Goal: Task Accomplishment & Management: Manage account settings

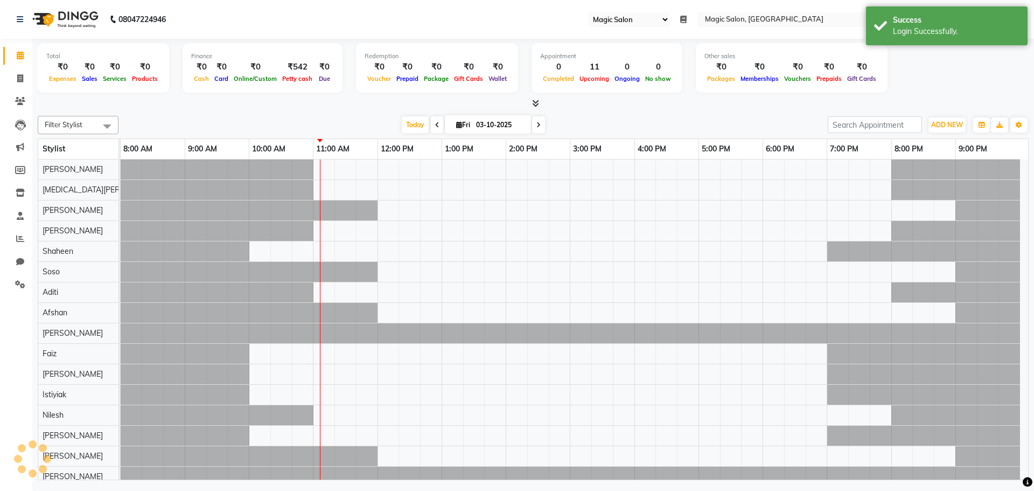
select select "55"
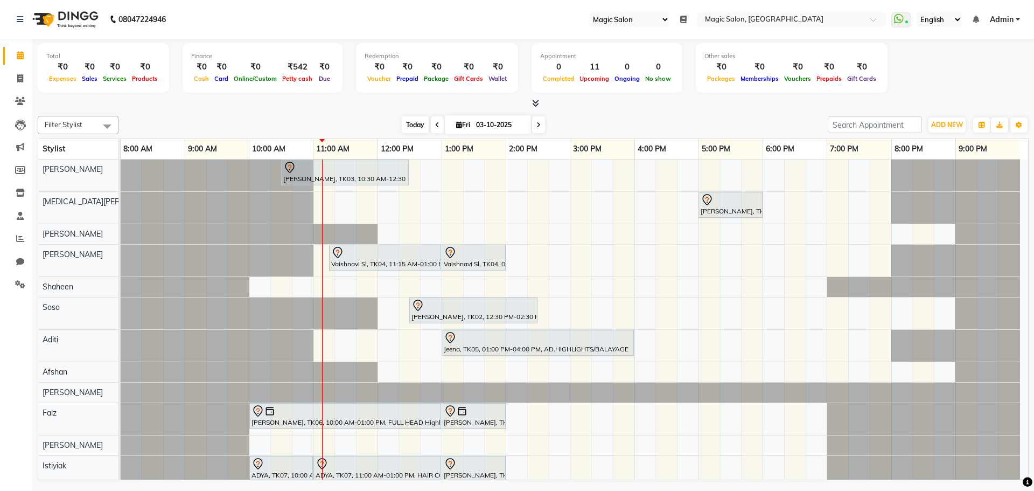
click at [416, 122] on span "Today" at bounding box center [415, 124] width 27 height 17
click at [18, 212] on icon at bounding box center [20, 216] width 7 height 8
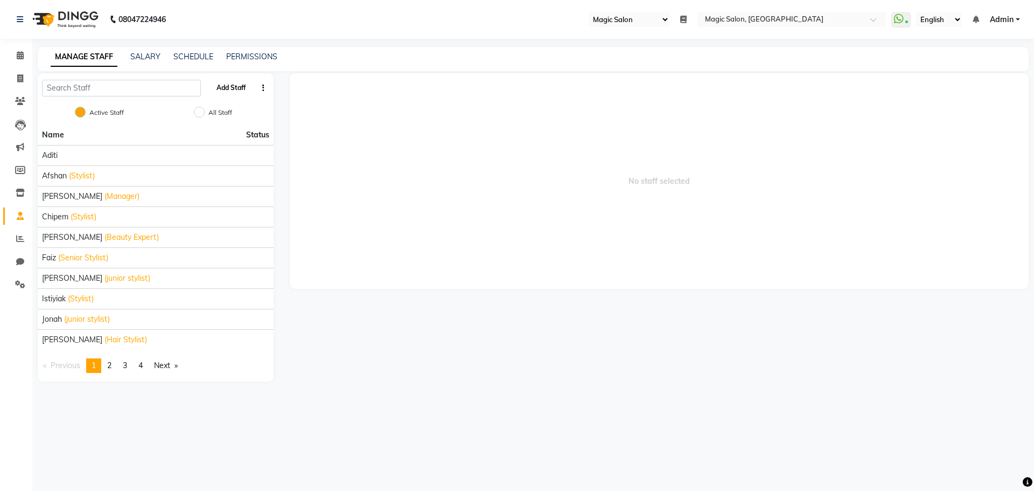
click at [228, 85] on button "Add Staff" at bounding box center [231, 88] width 38 height 18
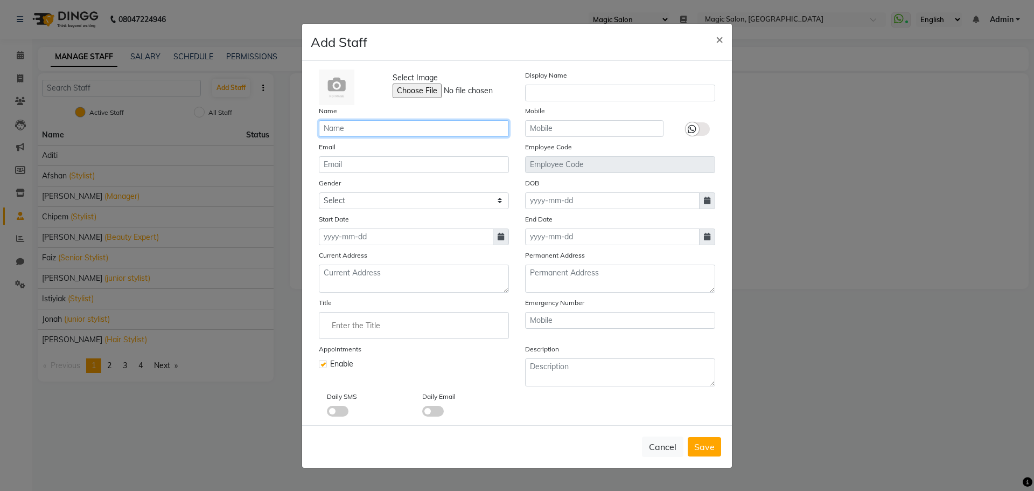
click at [333, 125] on input "text" at bounding box center [414, 128] width 190 height 17
click at [332, 128] on input "mAYUR" at bounding box center [414, 128] width 190 height 17
drag, startPoint x: 374, startPoint y: 130, endPoint x: 284, endPoint y: 116, distance: 90.5
click at [284, 116] on ngb-modal-window "Add Staff × Select Image Display Name Name mAYUR Mobile Email Employee Code Gen…" at bounding box center [517, 245] width 1034 height 491
type input "[PERSON_NAME]"
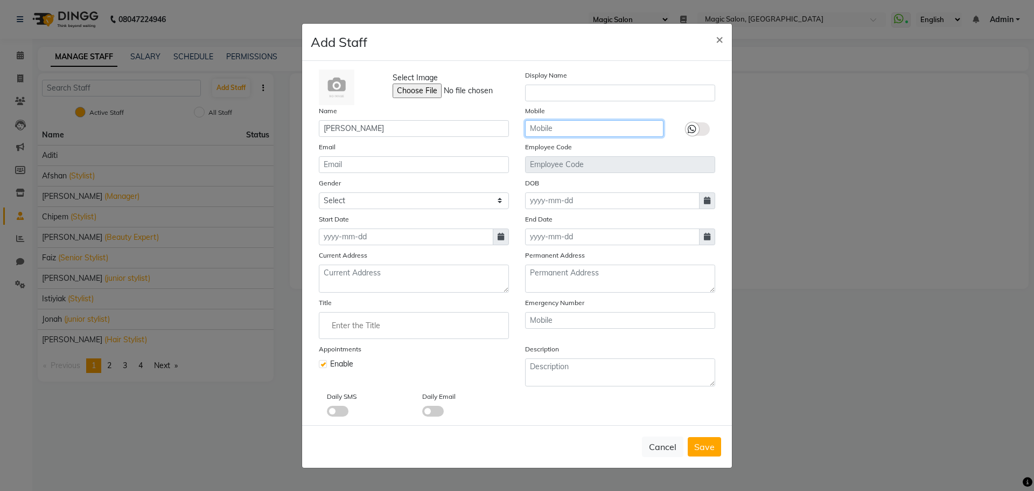
click at [555, 125] on input "text" at bounding box center [594, 128] width 138 height 17
click at [361, 199] on select "Select Male Female Other Prefer Not To Say" at bounding box center [414, 200] width 190 height 17
select select "male"
click at [319, 192] on select "Select Male Female Other Prefer Not To Say" at bounding box center [414, 200] width 190 height 17
click at [572, 132] on input "text" at bounding box center [594, 128] width 138 height 17
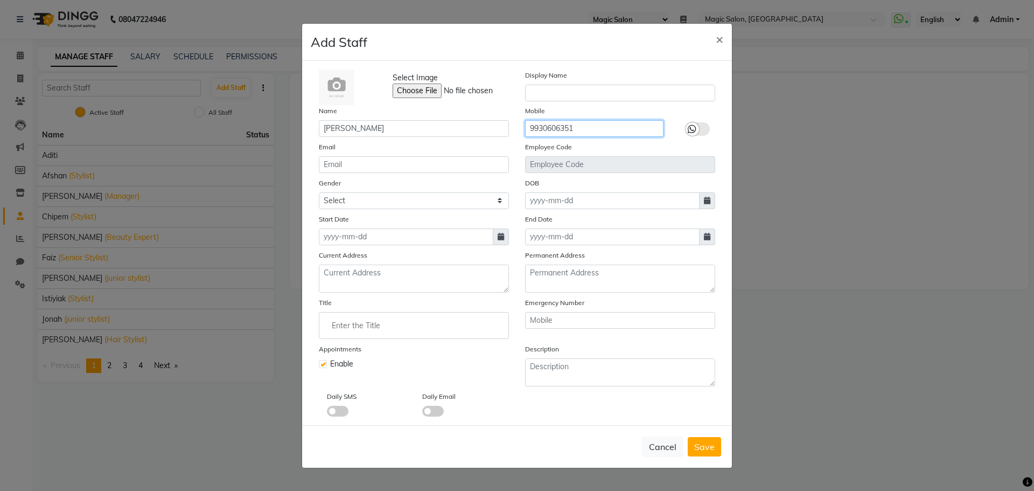
type input "9930606351"
click at [501, 237] on icon at bounding box center [501, 237] width 6 height 8
select select "10"
select select "2025"
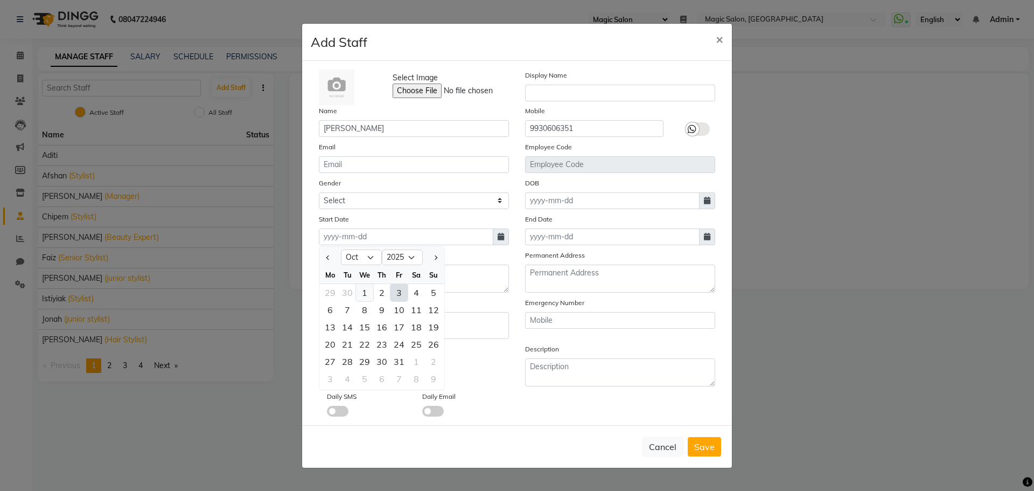
click at [362, 291] on div "1" at bounding box center [364, 292] width 17 height 17
type input "01-10-2025"
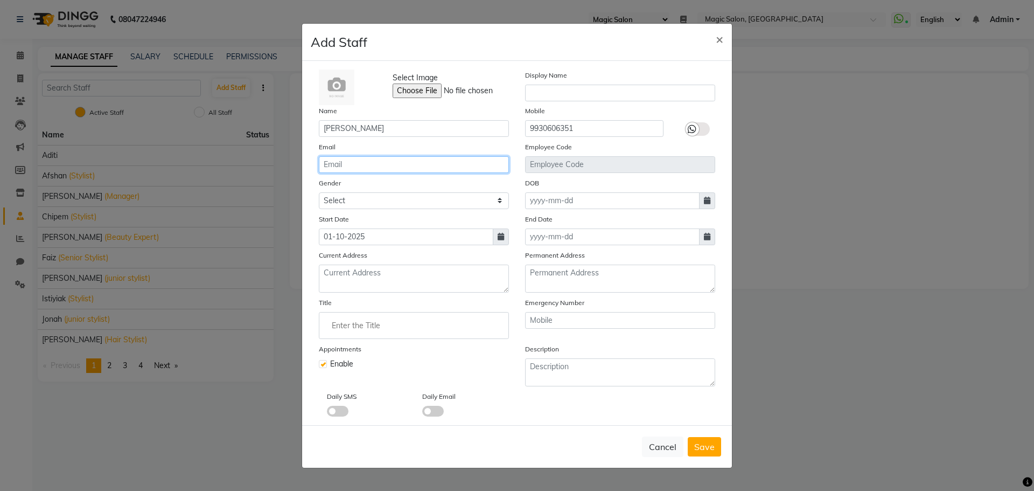
click at [349, 164] on input "email" at bounding box center [414, 164] width 190 height 17
click at [360, 131] on input "[PERSON_NAME]" at bounding box center [414, 128] width 190 height 17
click at [596, 414] on div "Daily SMS Daily Email" at bounding box center [517, 403] width 413 height 26
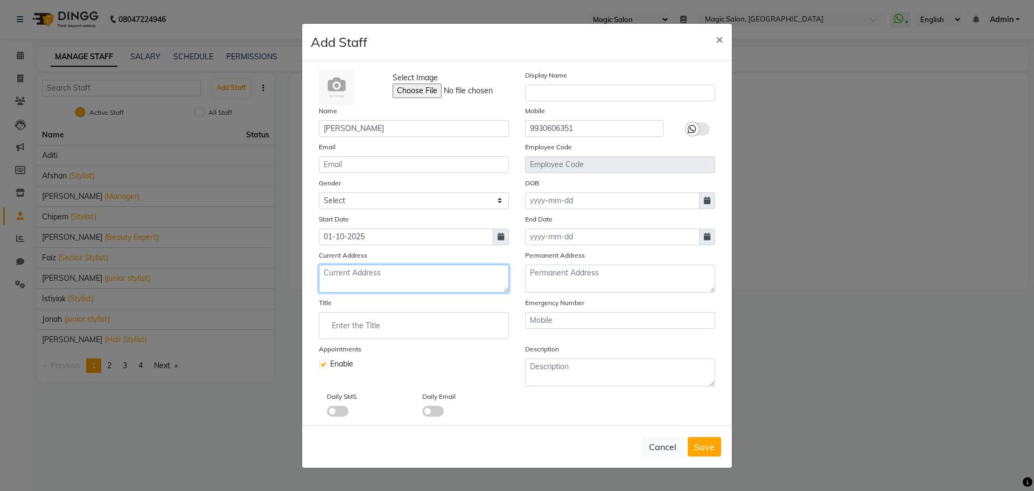
click at [366, 271] on textarea at bounding box center [414, 278] width 190 height 28
type textarea "A"
type textarea "Jogeshwari"
click at [705, 199] on icon at bounding box center [707, 201] width 6 height 8
select select "10"
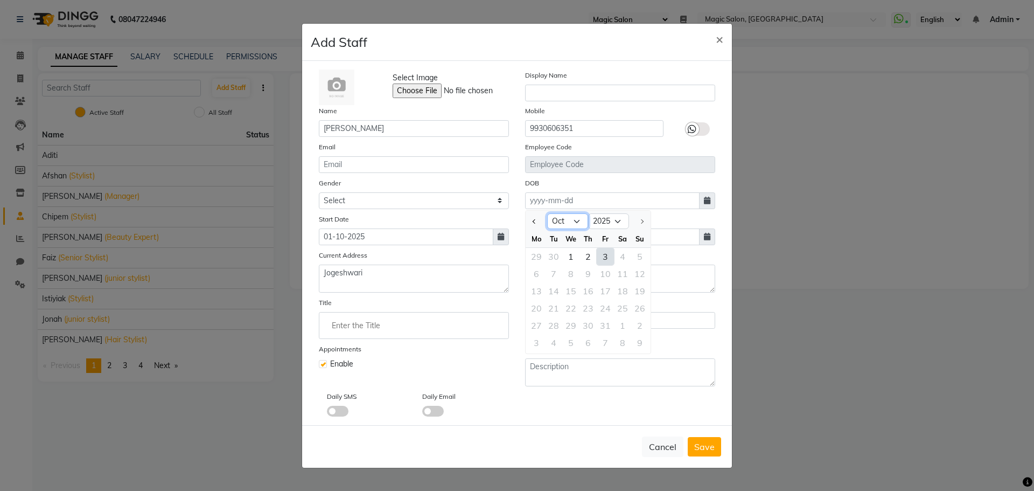
click at [578, 220] on select "Jan Feb Mar Apr May Jun Jul Aug Sep Oct" at bounding box center [567, 221] width 41 height 16
click at [579, 220] on select "Jan Feb Mar Apr May Jun Jul Aug Sep Oct" at bounding box center [567, 221] width 41 height 16
click at [642, 220] on div at bounding box center [640, 221] width 22 height 17
click at [641, 220] on div at bounding box center [640, 221] width 22 height 17
click at [580, 219] on select "Jan Feb Mar Apr May Jun Jul Aug Sep Oct" at bounding box center [567, 221] width 41 height 16
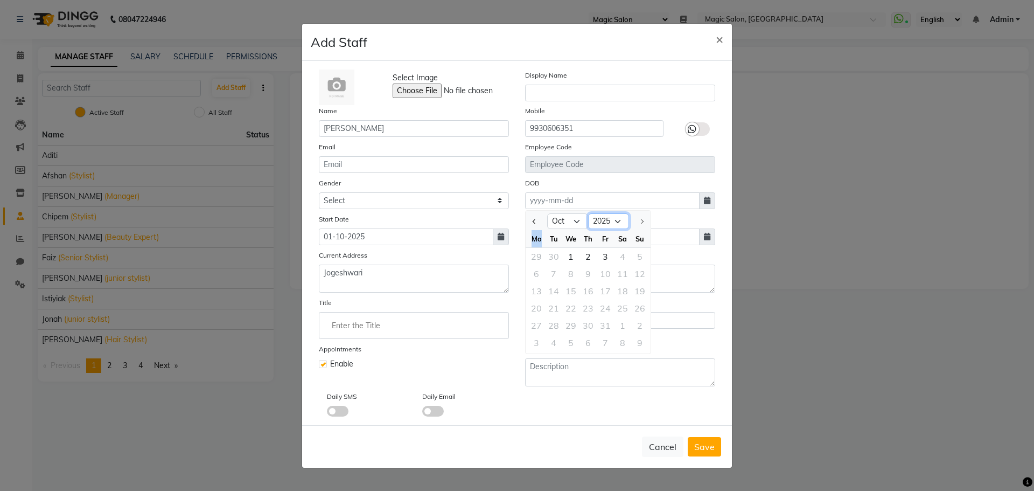
click at [620, 221] on select "1920 1921 1922 1923 1924 1925 1926 1927 1928 1929 1930 1931 1932 1933 1934 1935…" at bounding box center [608, 221] width 41 height 16
click at [605, 219] on select "1920 1921 1922 1923 1924 1925 1926 1927 1928 1929 1930 1931 1932 1933 1934 1935…" at bounding box center [608, 221] width 41 height 16
select select "1995"
click at [588, 213] on select "1920 1921 1922 1923 1924 1925 1926 1927 1928 1929 1930 1931 1932 1933 1934 1935…" at bounding box center [608, 221] width 41 height 16
click at [575, 222] on select "Jan Feb Mar Apr May Jun Jul Aug Sep Oct Nov Dec" at bounding box center [567, 221] width 41 height 16
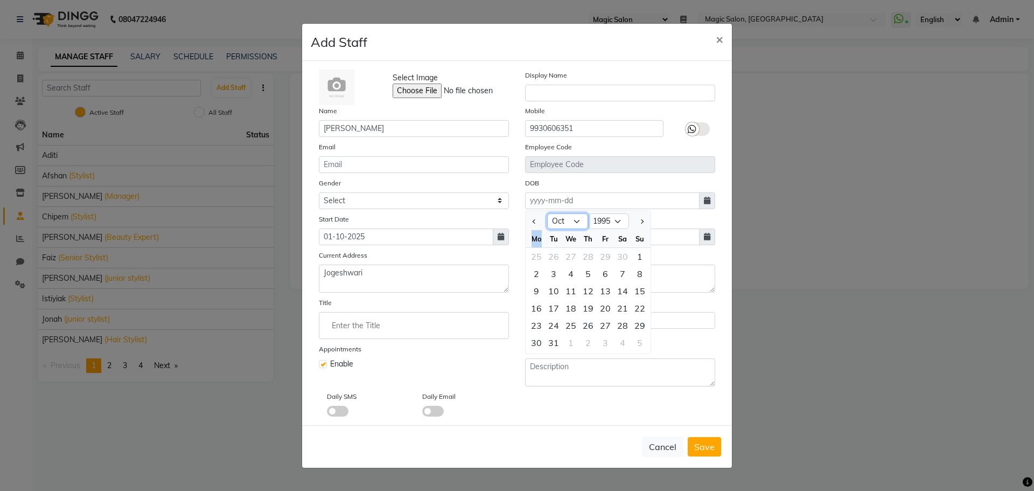
select select "12"
click at [547, 213] on select "Jan Feb Mar Apr May Jun Jul Aug Sep Oct Nov Dec" at bounding box center [567, 221] width 41 height 16
click at [552, 290] on div "12" at bounding box center [553, 290] width 17 height 17
type input "12-12-1995"
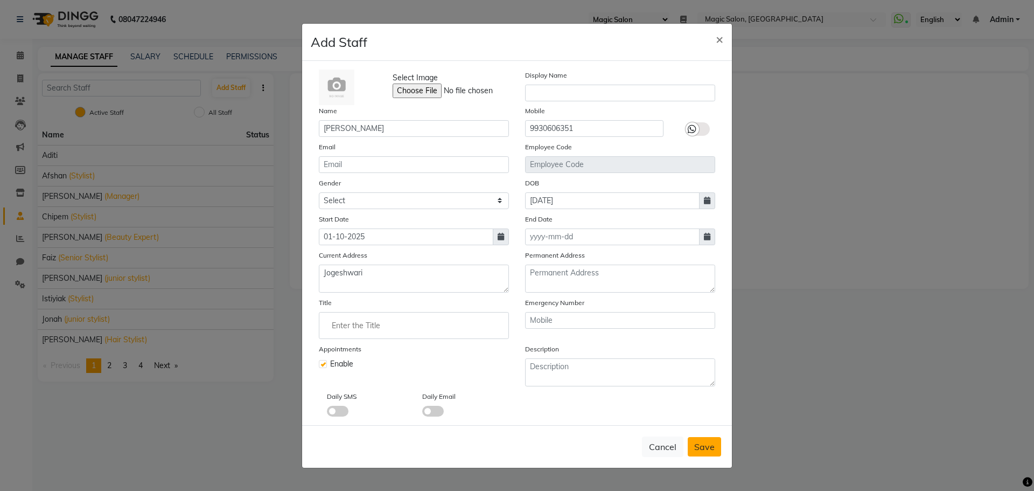
click at [708, 444] on span "Save" at bounding box center [704, 446] width 20 height 11
select select
checkbox input "false"
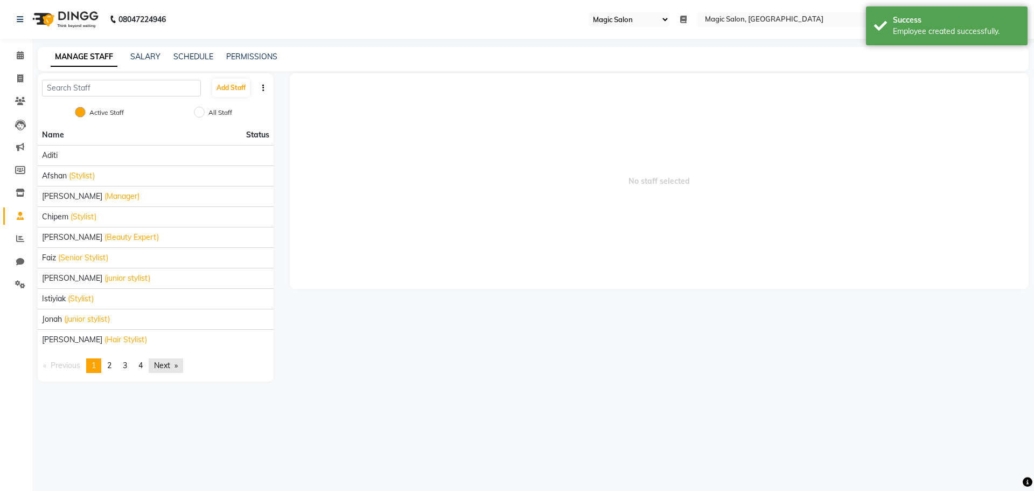
click at [161, 364] on link "Next page" at bounding box center [166, 365] width 34 height 15
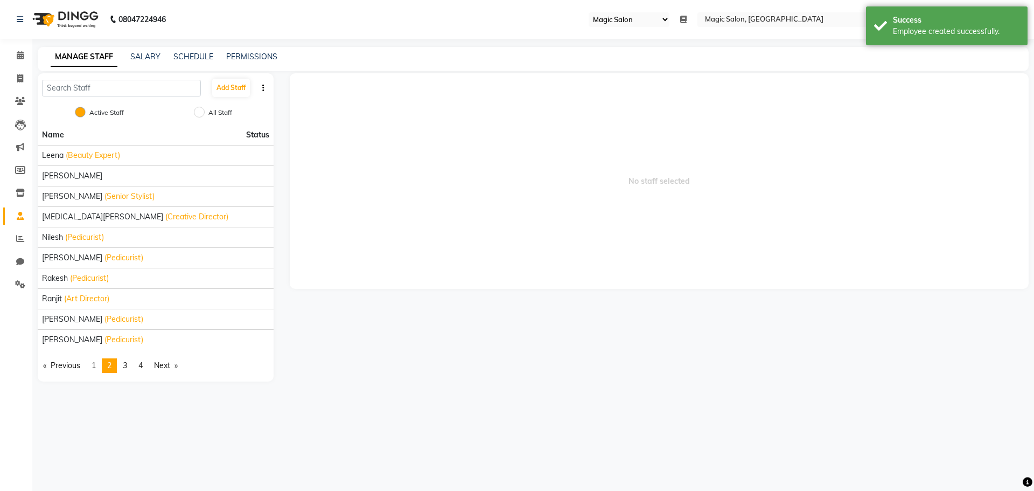
click at [263, 87] on icon "button" at bounding box center [263, 88] width 2 height 8
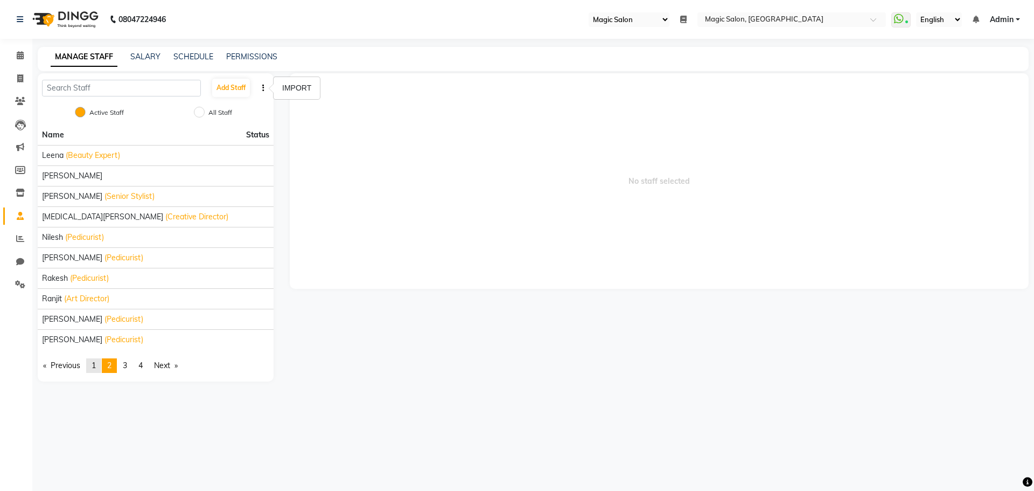
click at [96, 365] on span "1" at bounding box center [94, 365] width 4 height 10
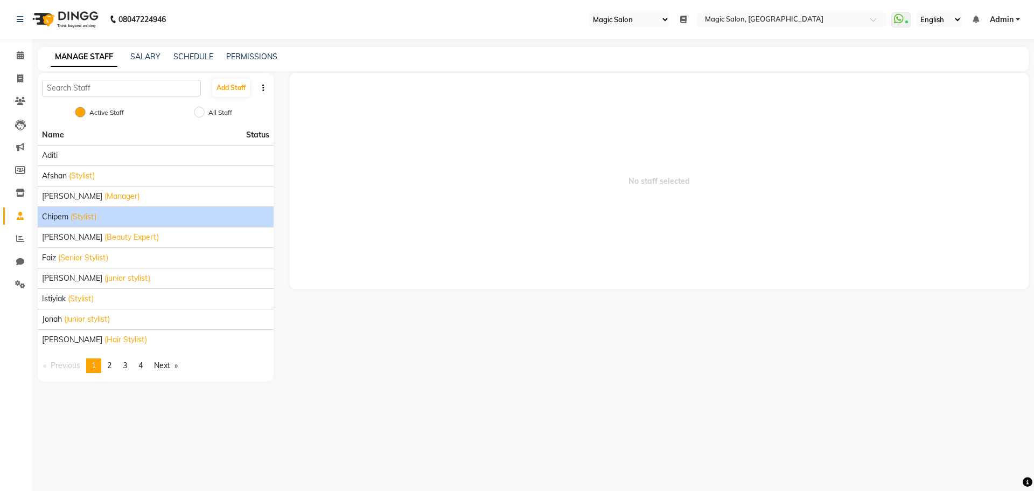
click at [92, 219] on span "(Stylist)" at bounding box center [84, 216] width 26 height 11
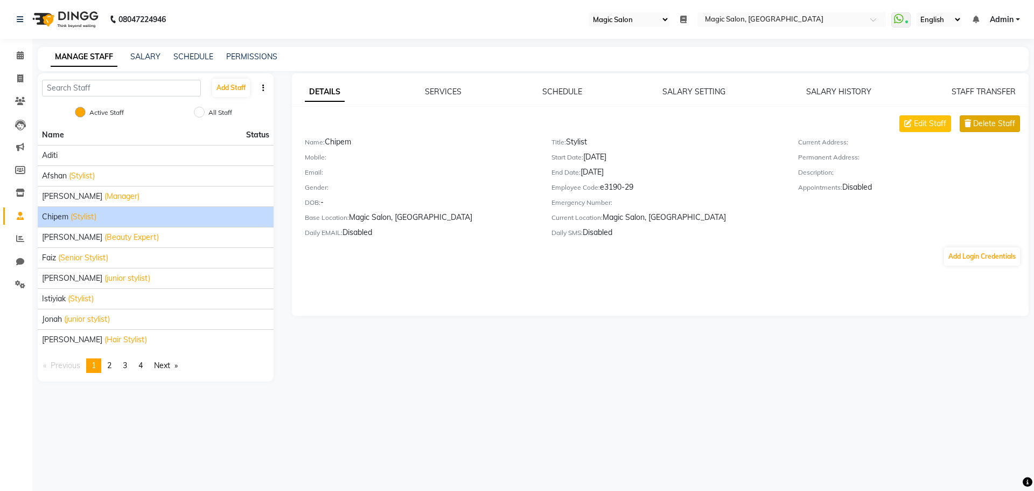
click at [991, 125] on span "Delete Staff" at bounding box center [994, 123] width 42 height 11
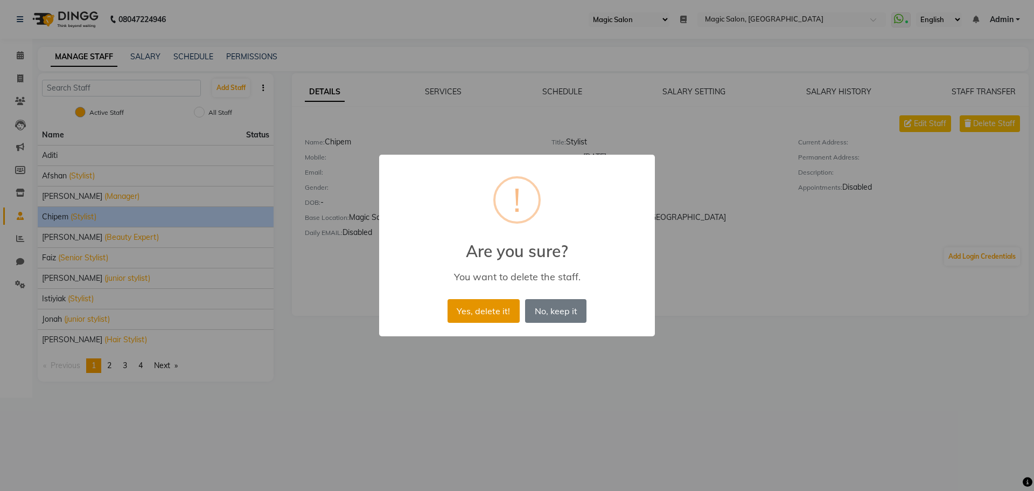
click at [497, 308] on button "Yes, delete it!" at bounding box center [484, 311] width 72 height 24
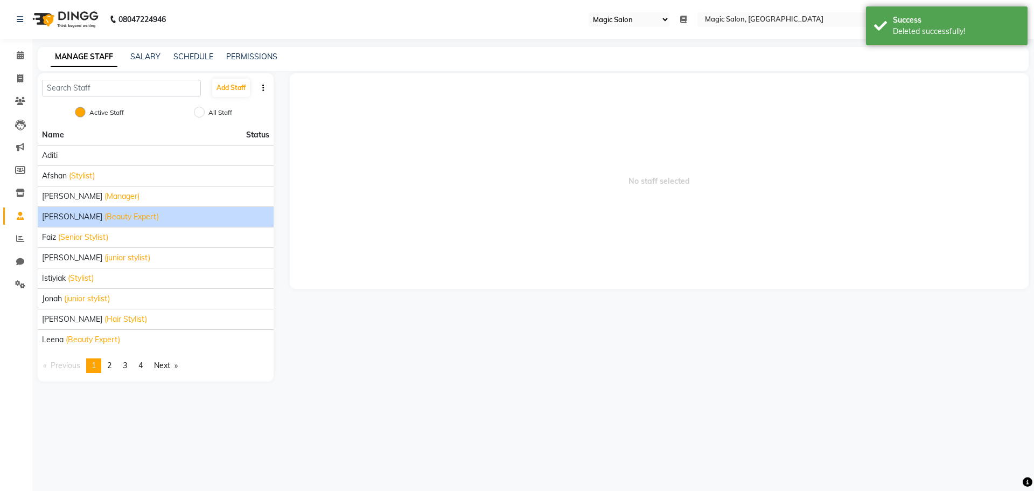
click at [142, 215] on div "Dharmishta (Beauty Expert)" at bounding box center [155, 216] width 227 height 11
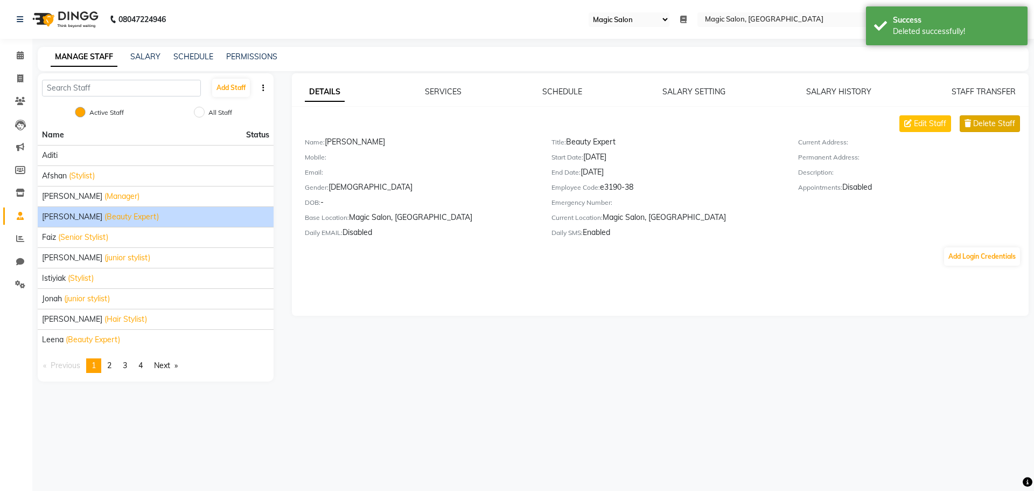
click at [976, 122] on span "Delete Staff" at bounding box center [994, 123] width 42 height 11
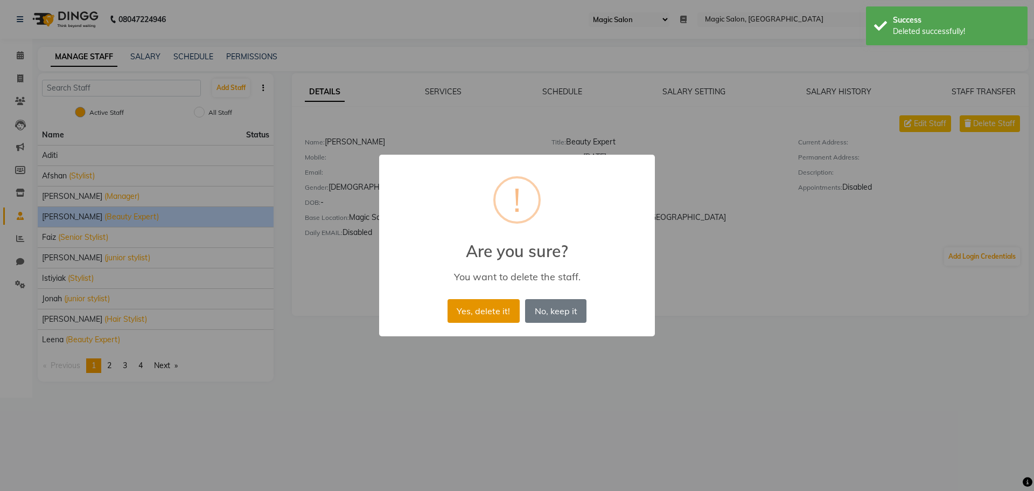
click at [487, 311] on button "Yes, delete it!" at bounding box center [484, 311] width 72 height 24
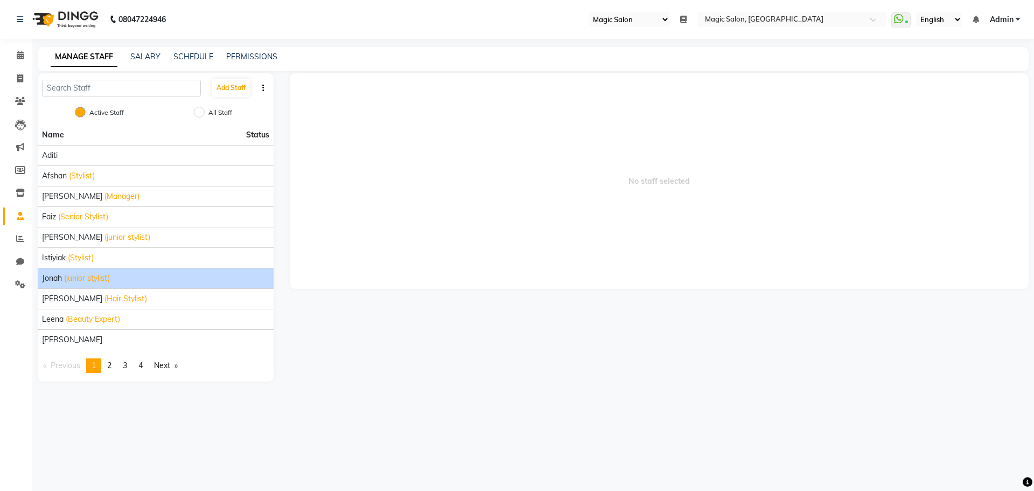
click at [110, 276] on span "(junior stylist)" at bounding box center [87, 278] width 46 height 11
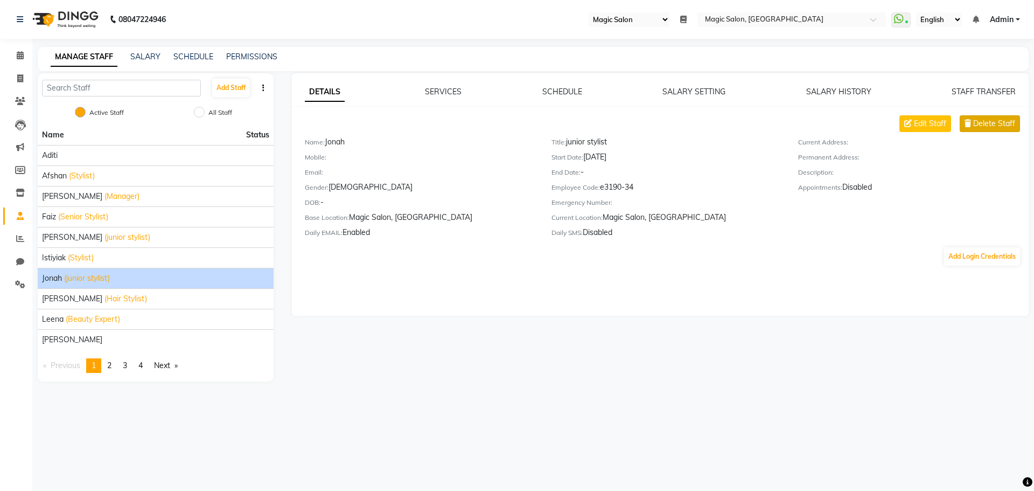
click at [975, 122] on span "Delete Staff" at bounding box center [994, 123] width 42 height 11
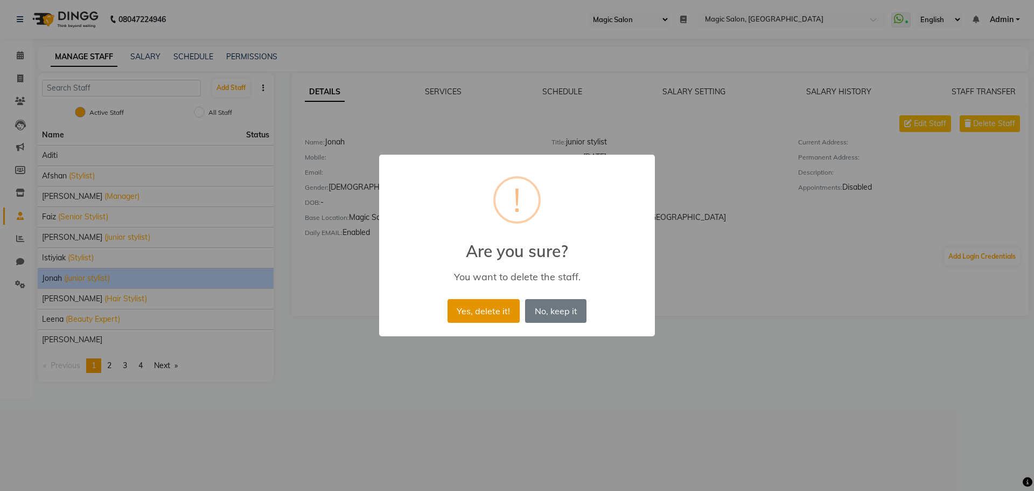
click at [473, 309] on button "Yes, delete it!" at bounding box center [484, 311] width 72 height 24
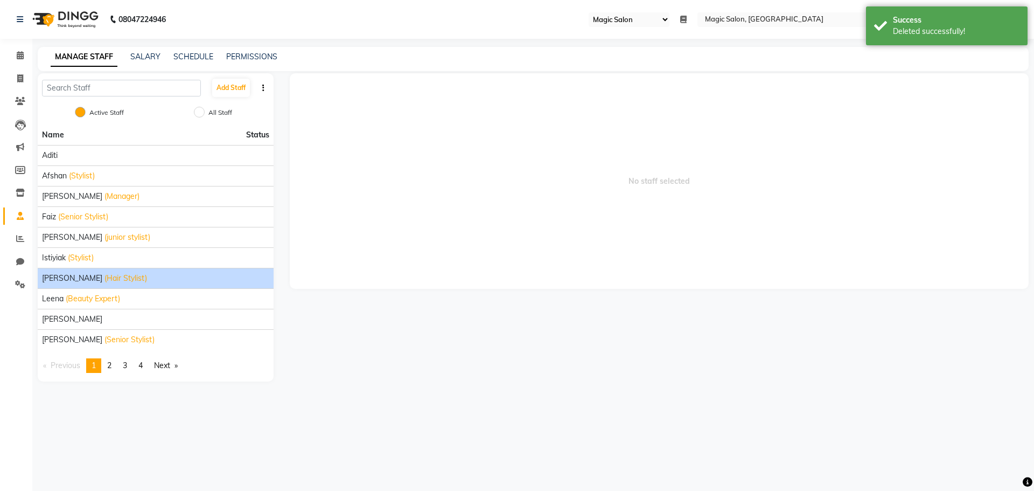
click at [151, 278] on div "Joshua (Hair Stylist)" at bounding box center [155, 278] width 227 height 11
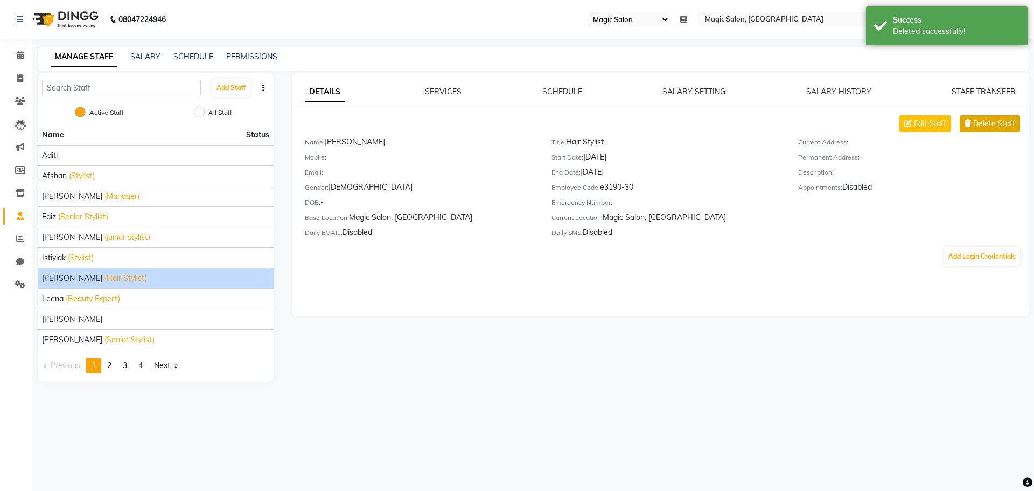
click at [975, 122] on span "Delete Staff" at bounding box center [994, 123] width 42 height 11
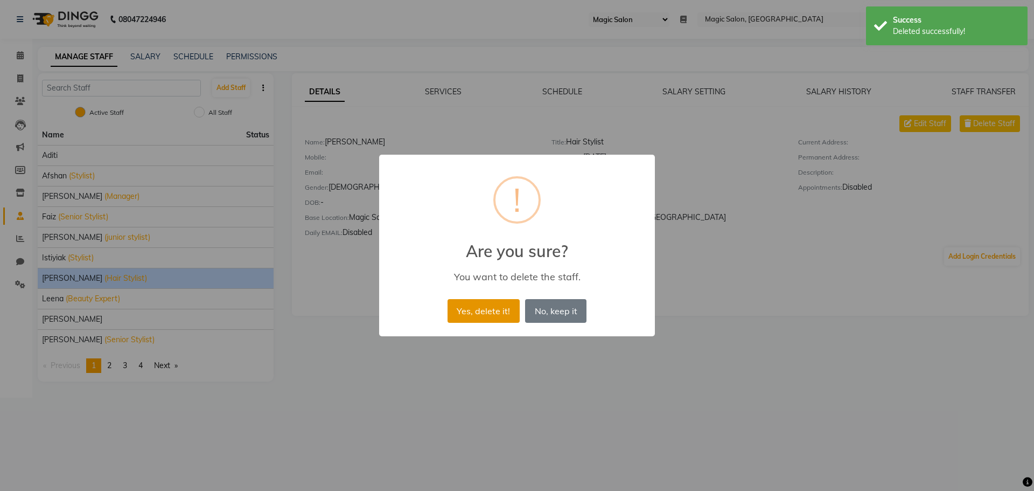
click at [483, 304] on button "Yes, delete it!" at bounding box center [484, 311] width 72 height 24
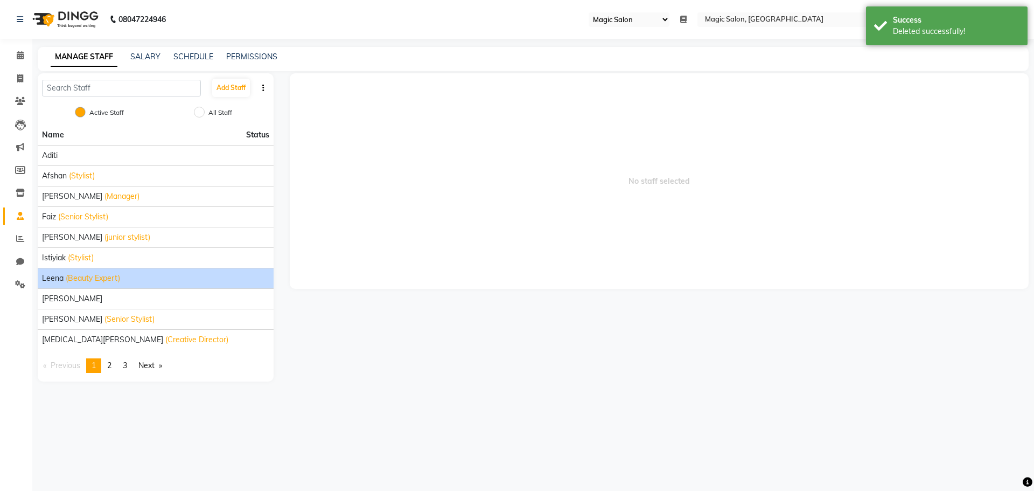
click at [46, 277] on span "Leena" at bounding box center [53, 278] width 22 height 11
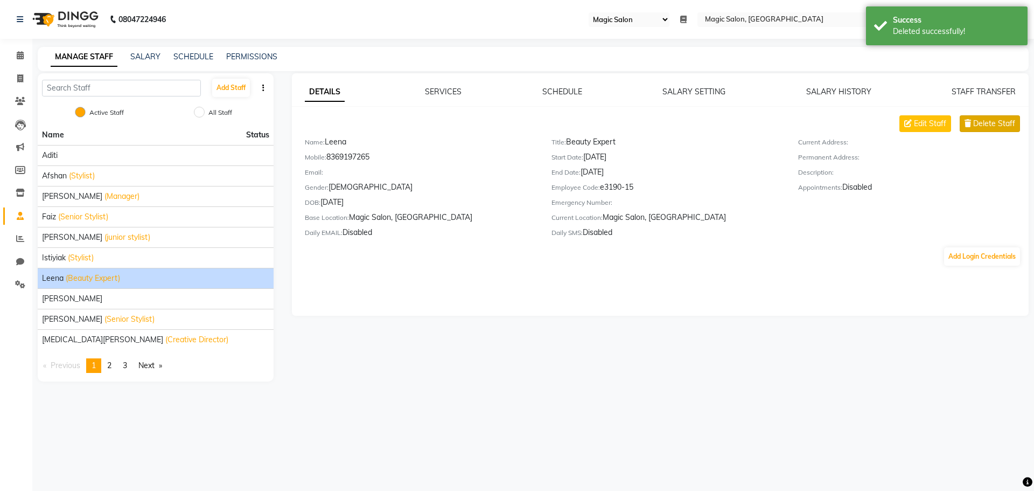
click at [983, 121] on span "Delete Staff" at bounding box center [994, 123] width 42 height 11
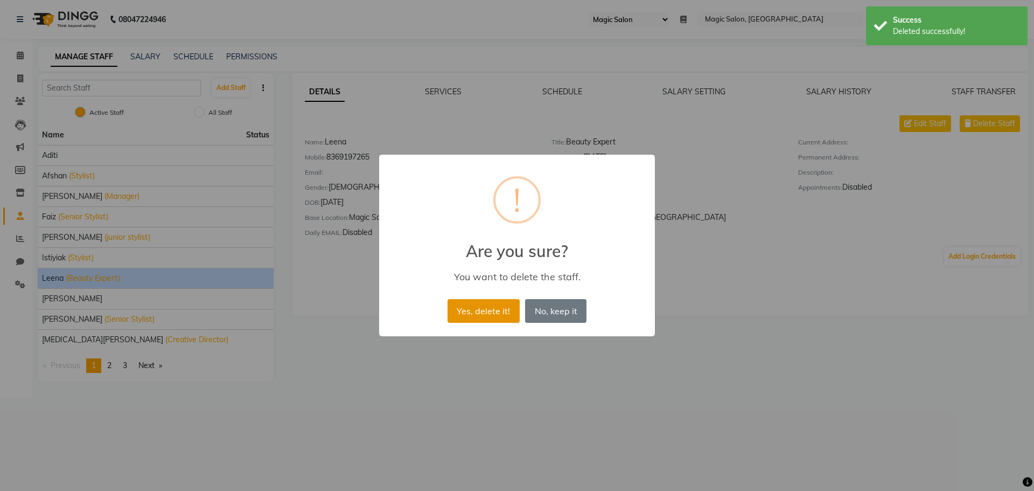
click at [469, 305] on button "Yes, delete it!" at bounding box center [484, 311] width 72 height 24
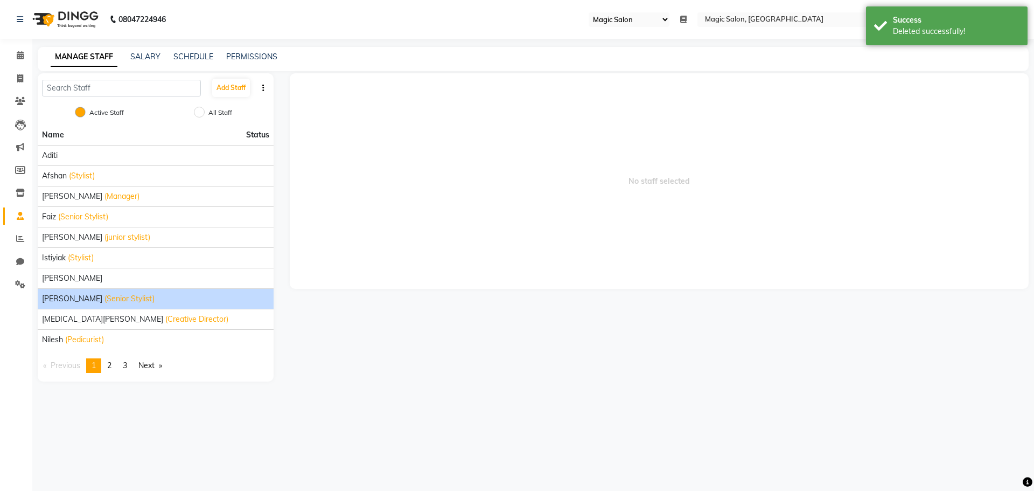
click at [104, 297] on span "(Senior Stylist)" at bounding box center [129, 298] width 50 height 11
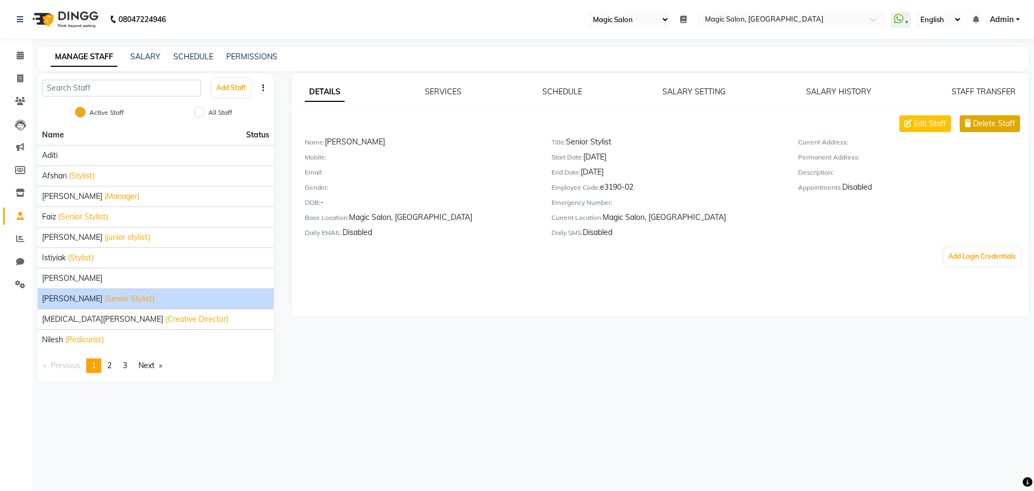
click at [986, 123] on span "Delete Staff" at bounding box center [994, 123] width 42 height 11
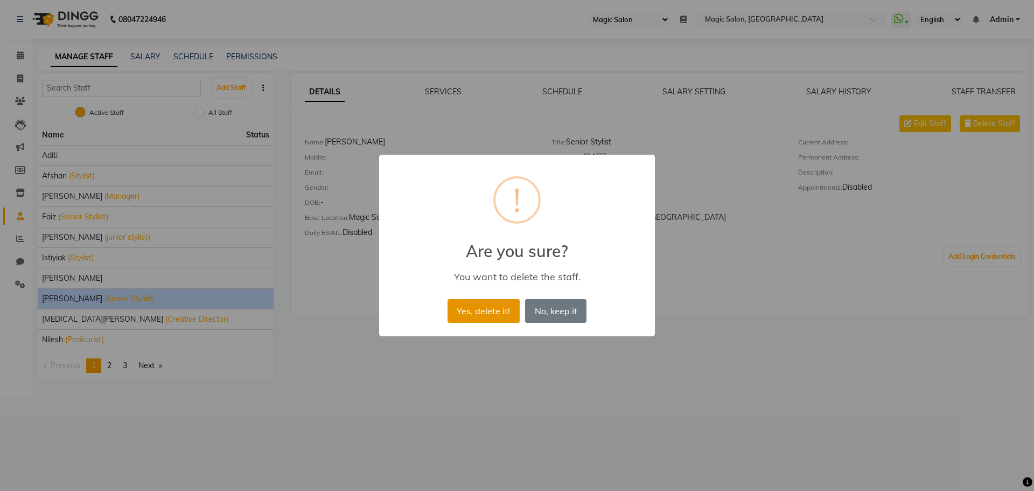
click at [494, 310] on button "Yes, delete it!" at bounding box center [484, 311] width 72 height 24
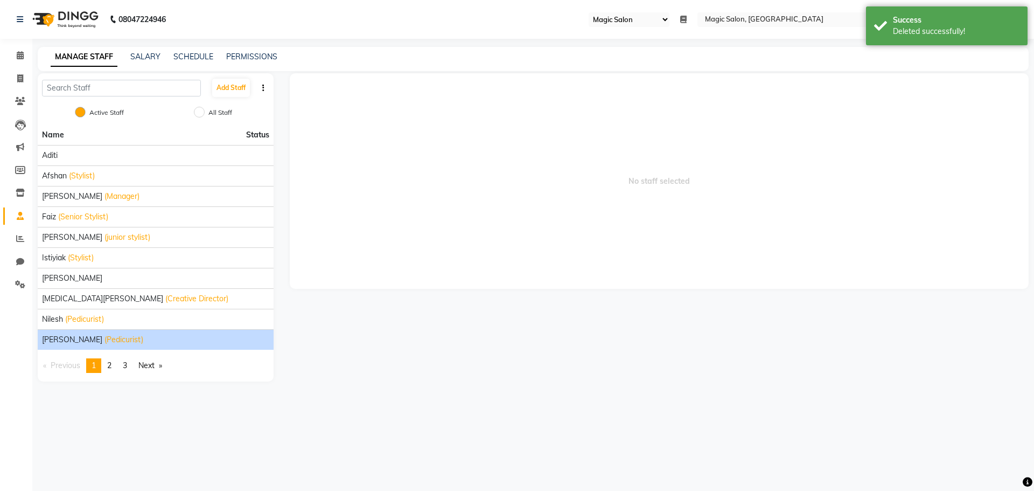
click at [104, 338] on span "(Pedicurist)" at bounding box center [123, 339] width 39 height 11
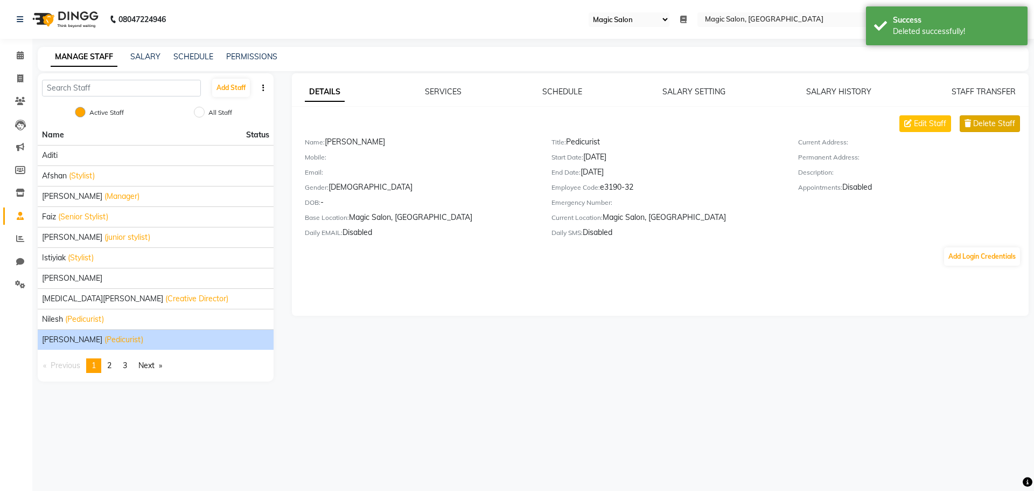
click at [975, 125] on span "Delete Staff" at bounding box center [994, 123] width 42 height 11
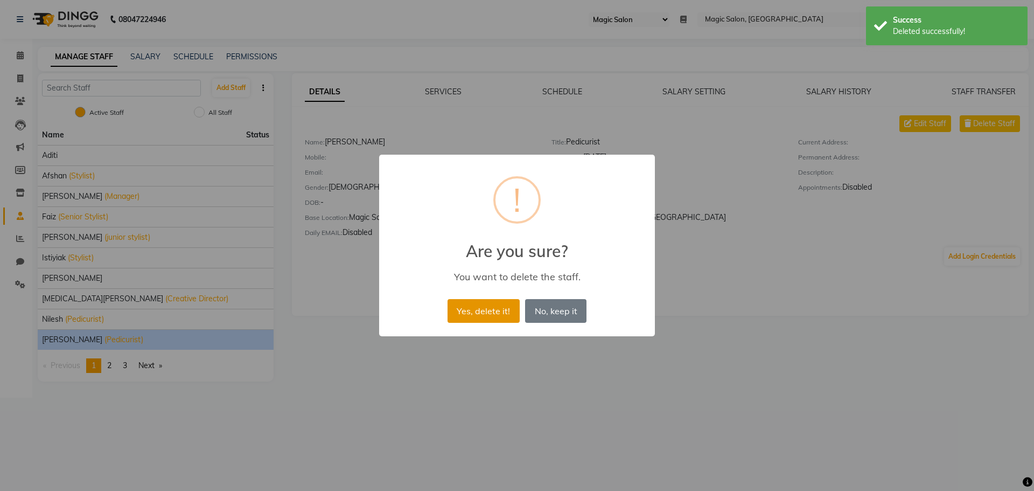
click at [470, 309] on button "Yes, delete it!" at bounding box center [484, 311] width 72 height 24
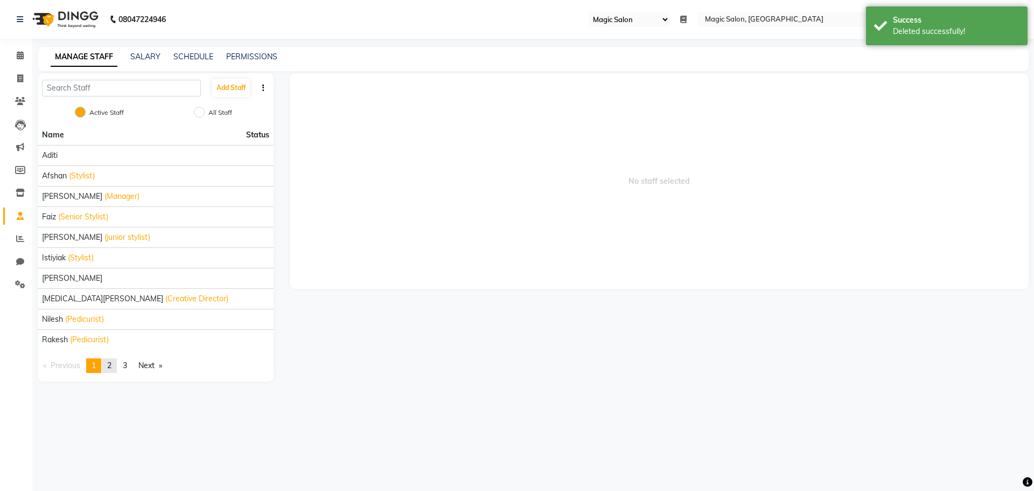
click at [114, 363] on link "page 2" at bounding box center [109, 365] width 15 height 15
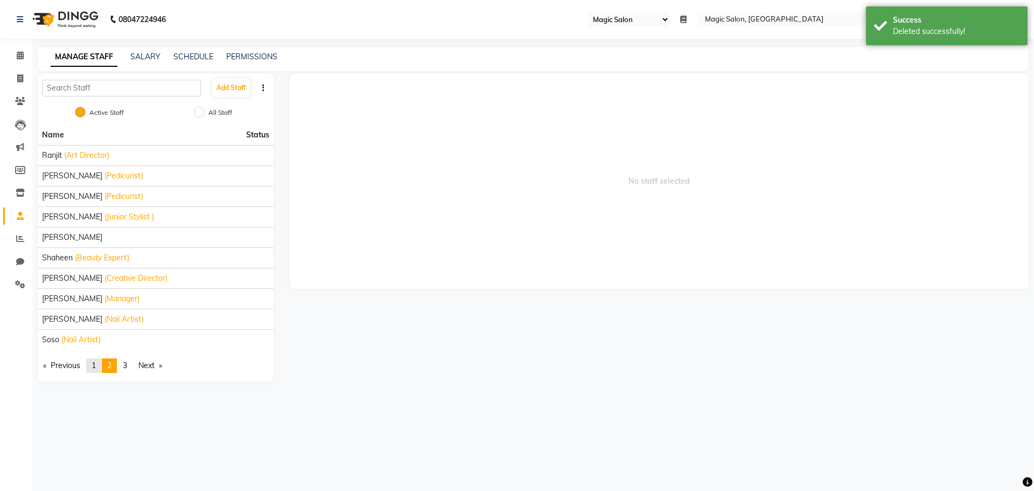
click at [96, 364] on span "1" at bounding box center [94, 365] width 4 height 10
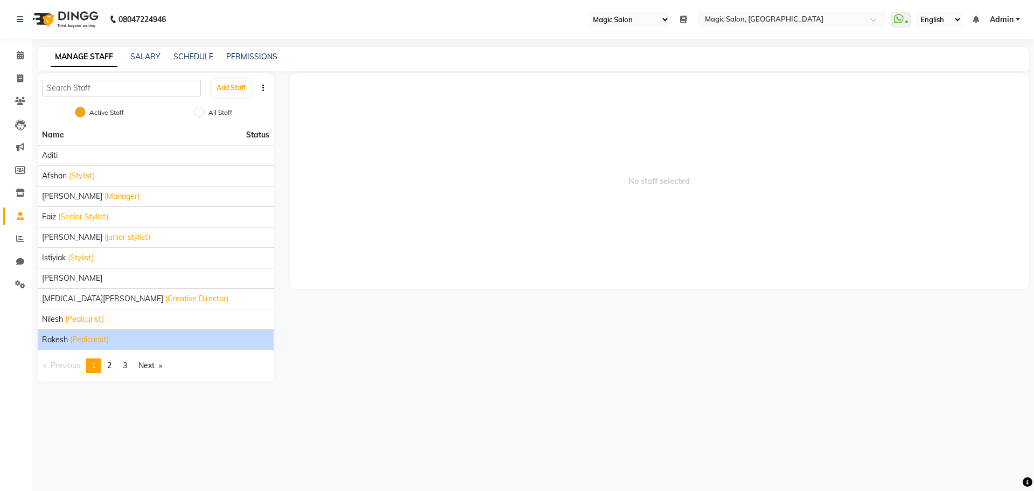
click at [50, 339] on span "Rakesh" at bounding box center [55, 339] width 26 height 11
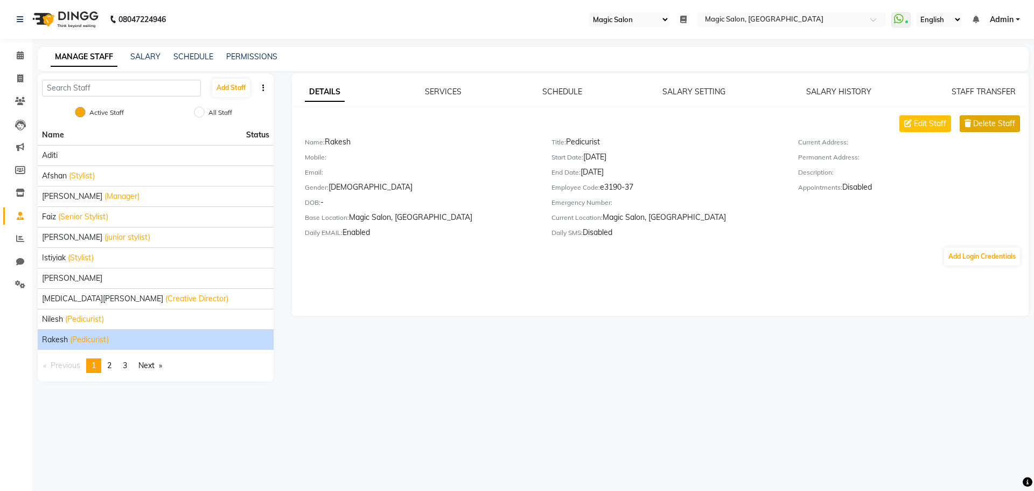
click at [986, 122] on span "Delete Staff" at bounding box center [994, 123] width 42 height 11
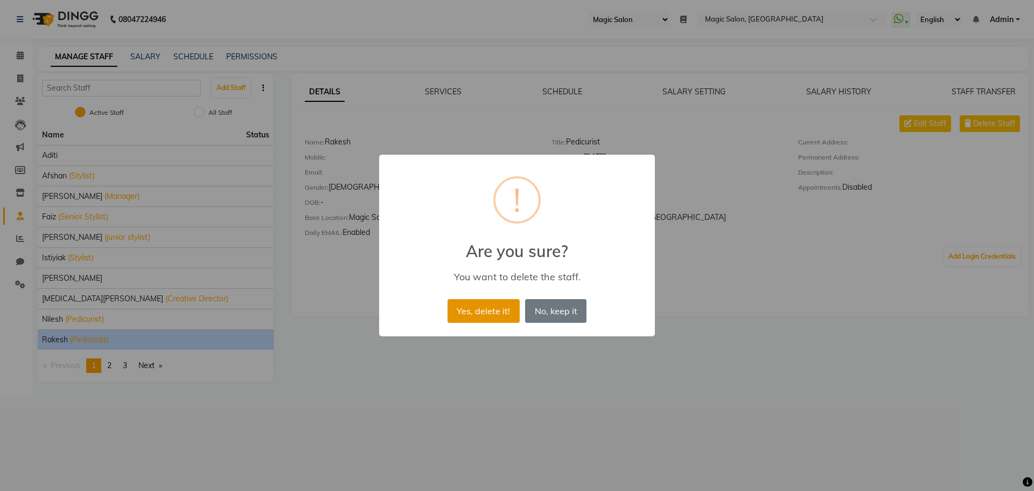
click at [467, 312] on button "Yes, delete it!" at bounding box center [484, 311] width 72 height 24
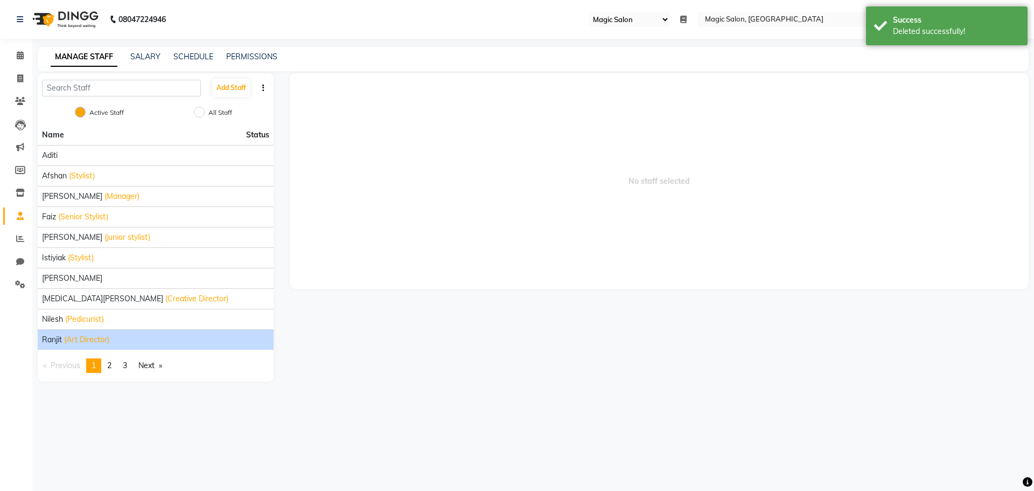
click at [104, 338] on span "(Art Director)" at bounding box center [86, 339] width 45 height 11
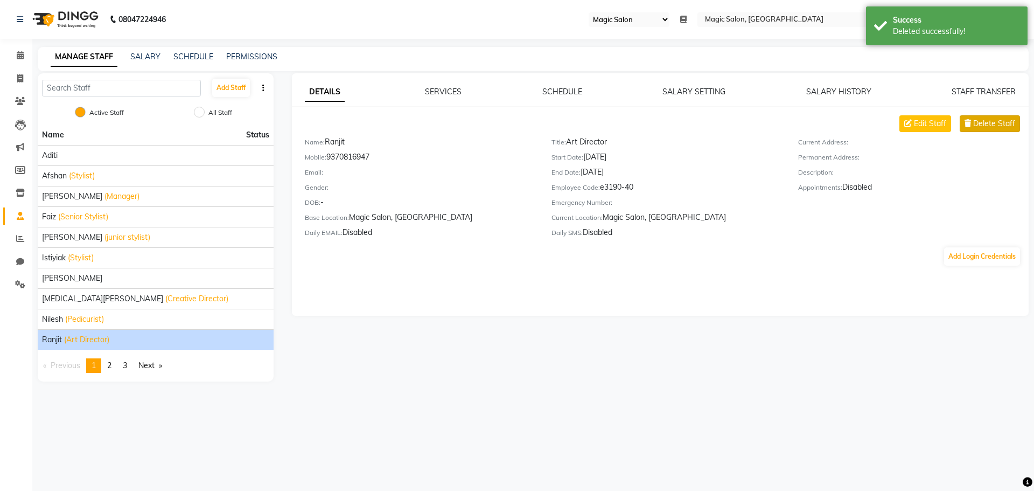
click at [990, 118] on span "Delete Staff" at bounding box center [994, 123] width 42 height 11
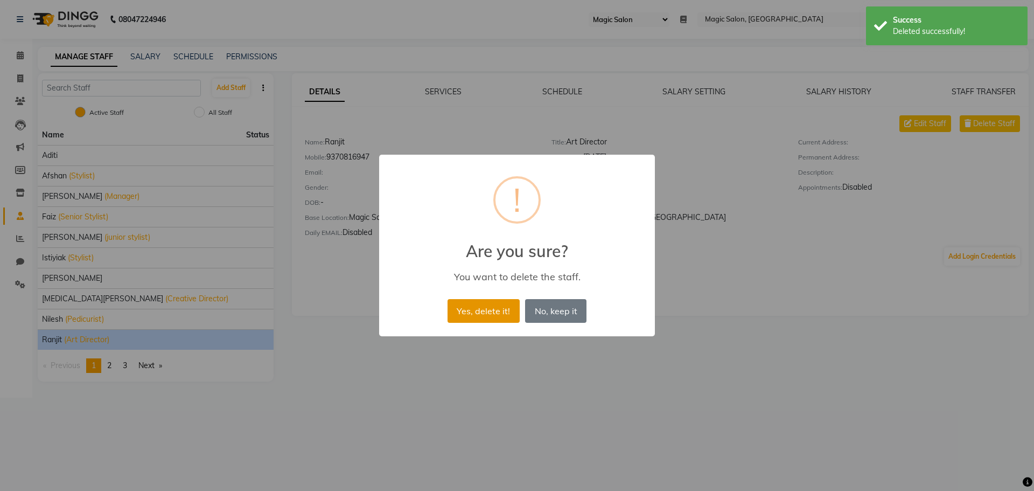
click at [503, 309] on button "Yes, delete it!" at bounding box center [484, 311] width 72 height 24
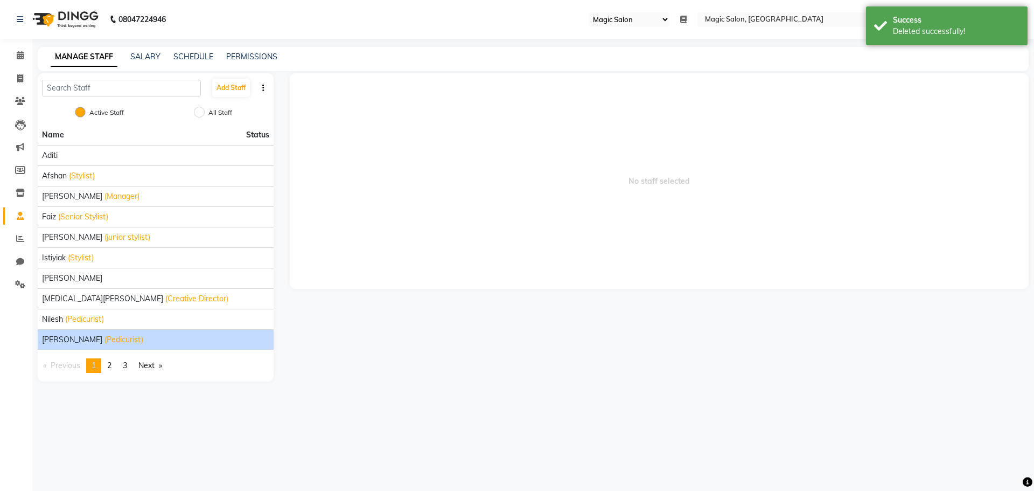
click at [104, 339] on span "(Pedicurist)" at bounding box center [123, 339] width 39 height 11
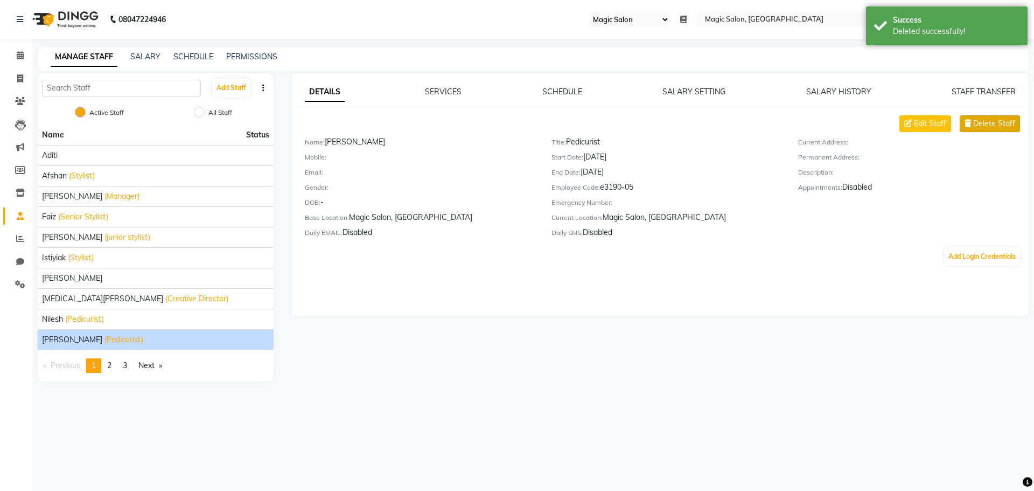
click at [981, 124] on span "Delete Staff" at bounding box center [994, 123] width 42 height 11
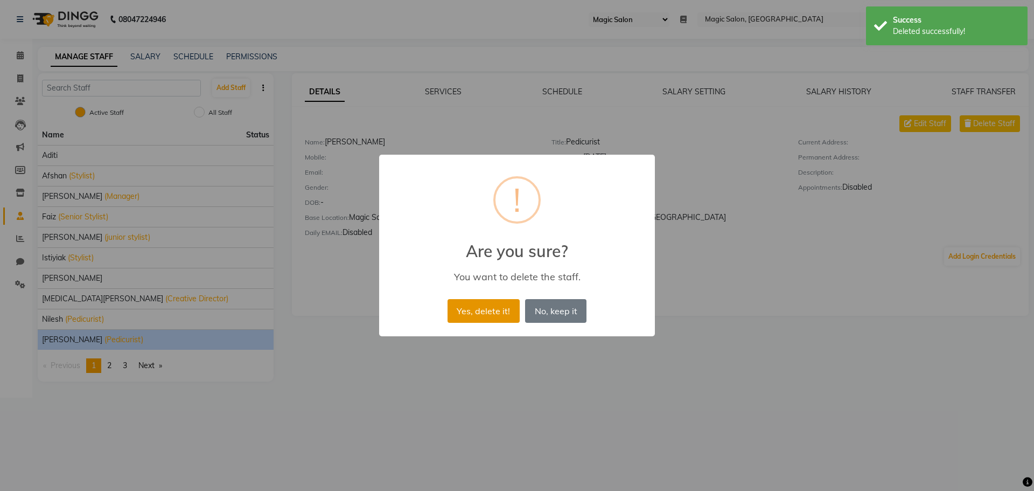
click at [487, 301] on button "Yes, delete it!" at bounding box center [484, 311] width 72 height 24
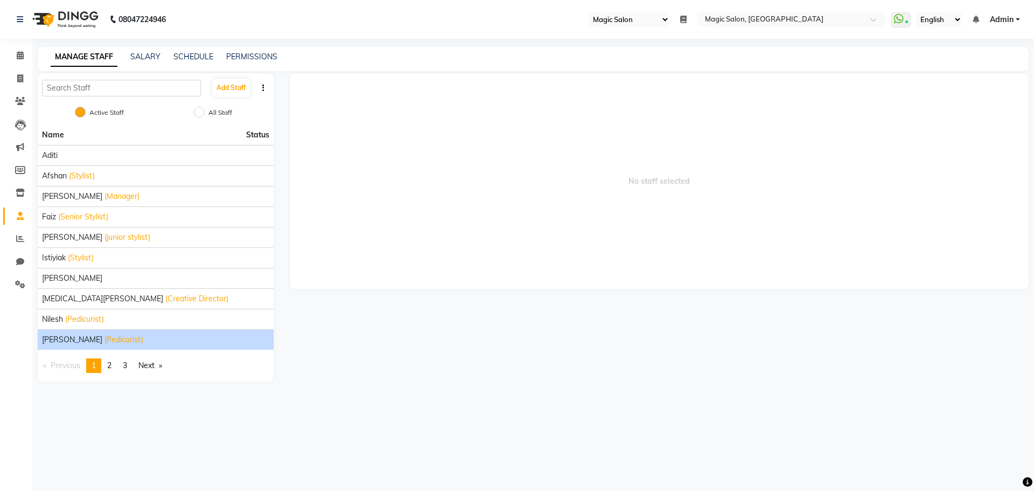
click at [61, 339] on span "[PERSON_NAME]" at bounding box center [72, 339] width 60 height 11
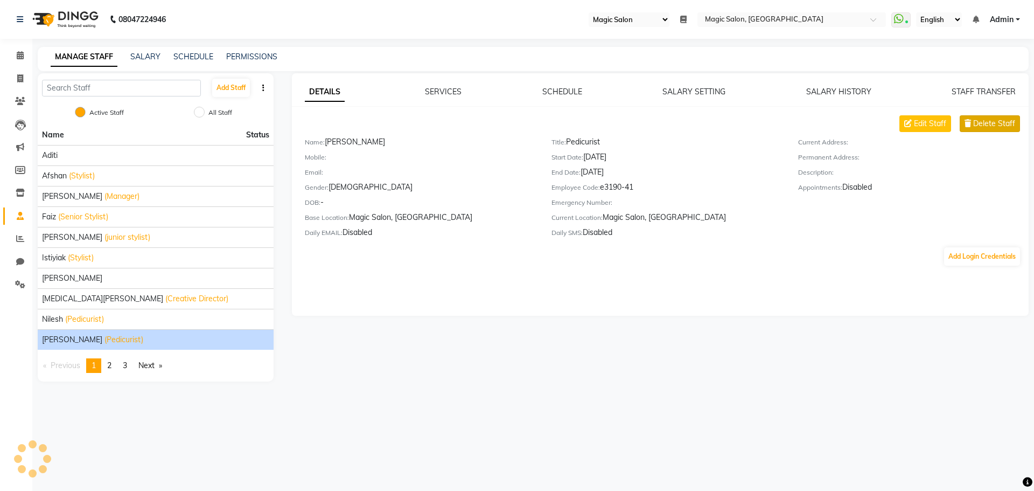
click at [987, 122] on span "Delete Staff" at bounding box center [994, 123] width 42 height 11
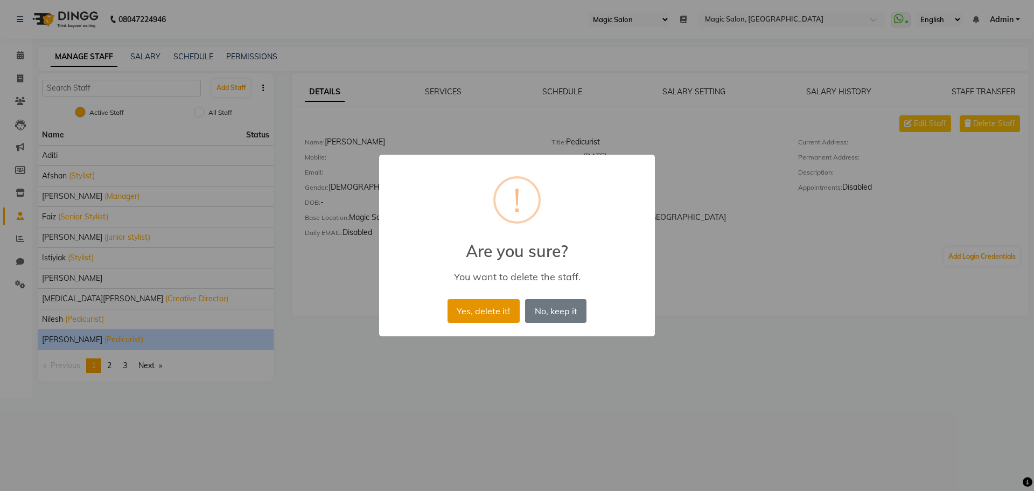
click at [478, 308] on button "Yes, delete it!" at bounding box center [484, 311] width 72 height 24
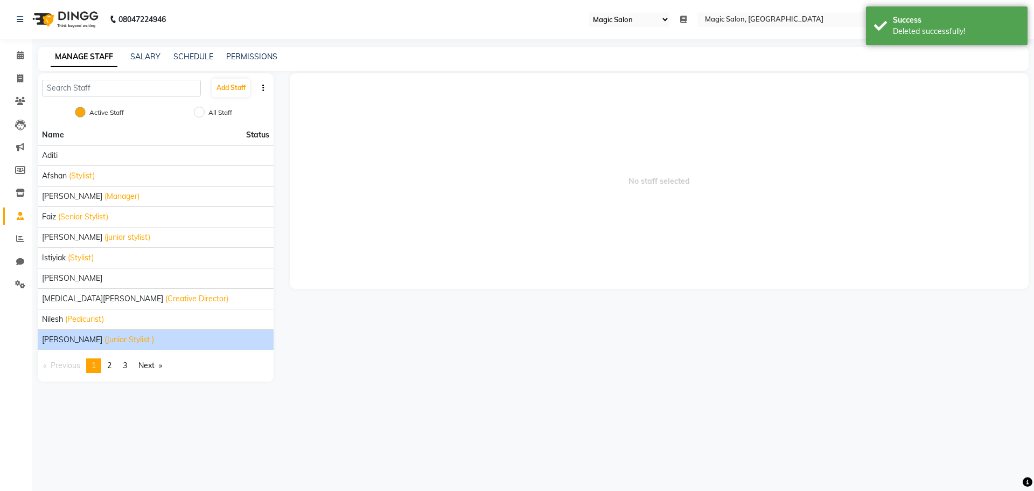
click at [104, 338] on span "(Junior Stylist )" at bounding box center [129, 339] width 50 height 11
click at [51, 337] on span "Sam" at bounding box center [72, 339] width 60 height 11
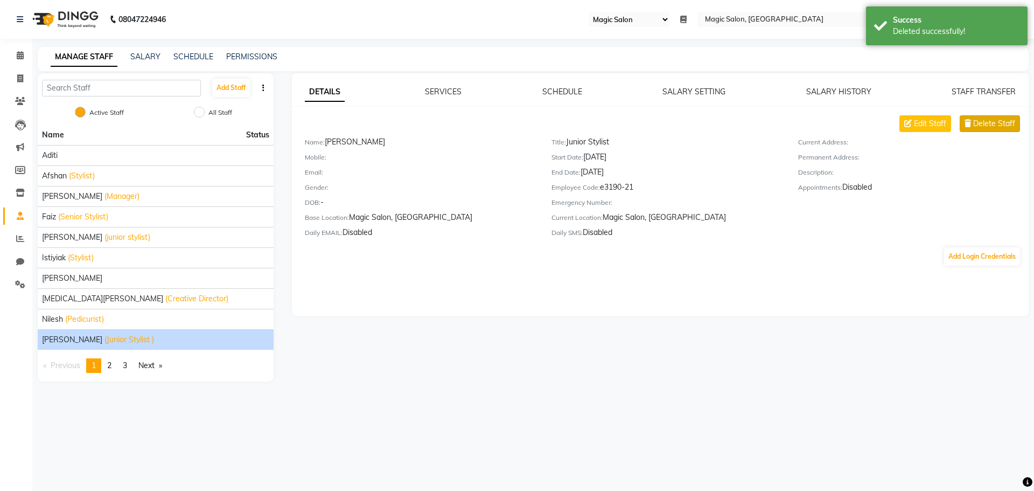
click at [989, 121] on span "Delete Staff" at bounding box center [994, 123] width 42 height 11
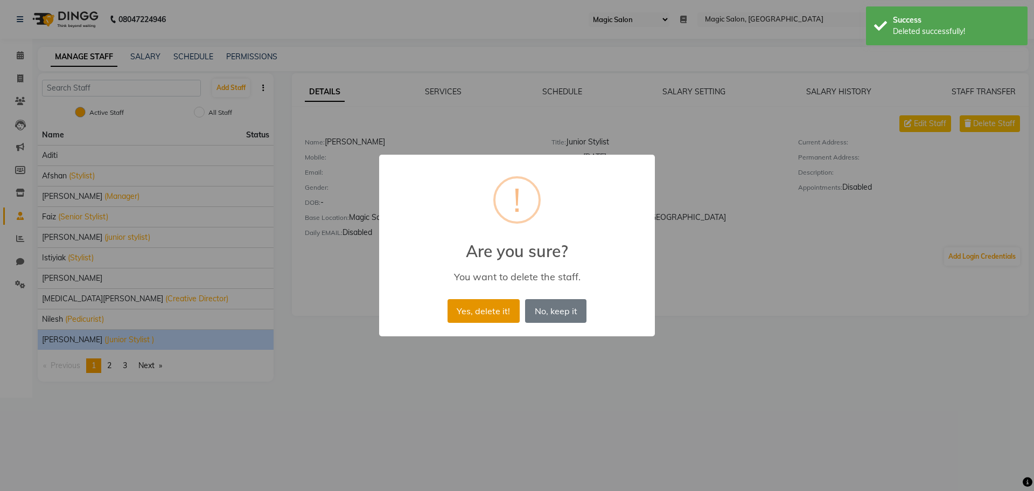
click at [483, 314] on button "Yes, delete it!" at bounding box center [484, 311] width 72 height 24
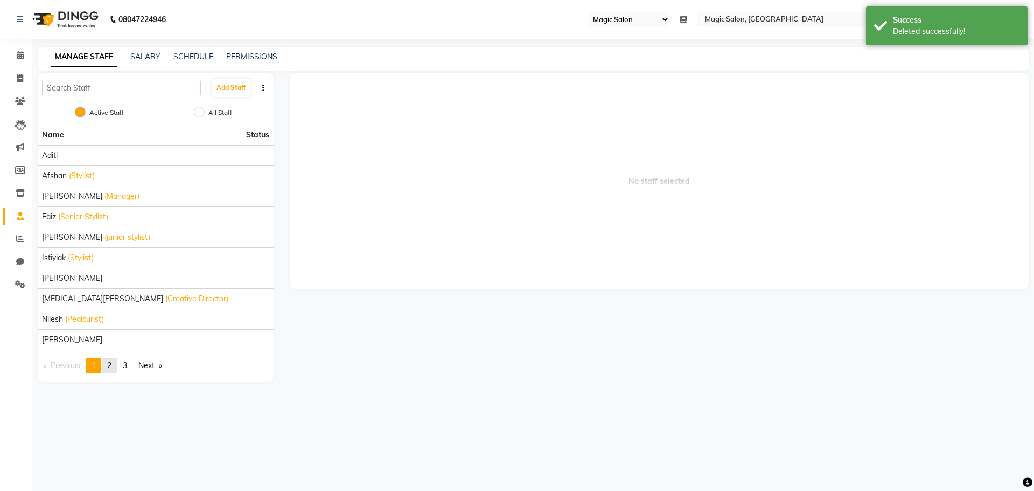
click at [114, 364] on link "page 2" at bounding box center [109, 365] width 15 height 15
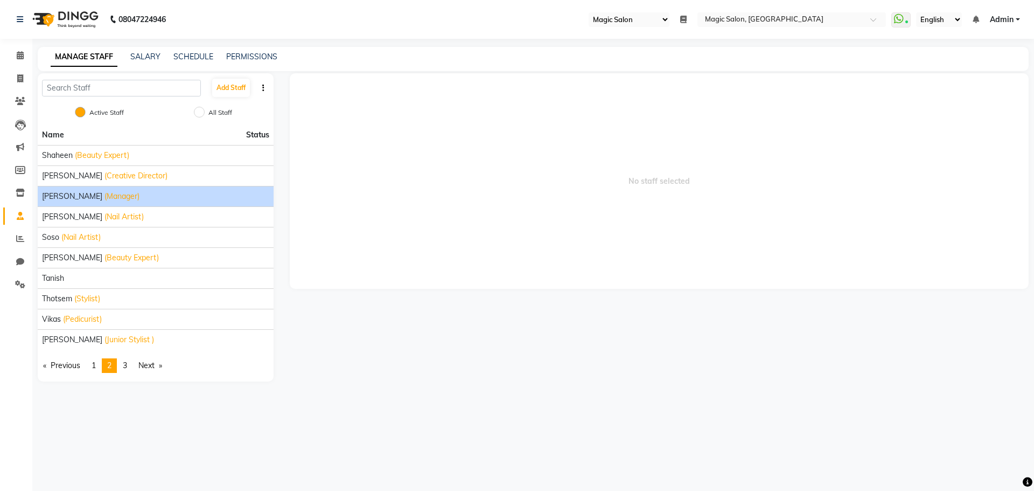
click at [72, 196] on span "SHWETA GHADSHI" at bounding box center [72, 196] width 60 height 11
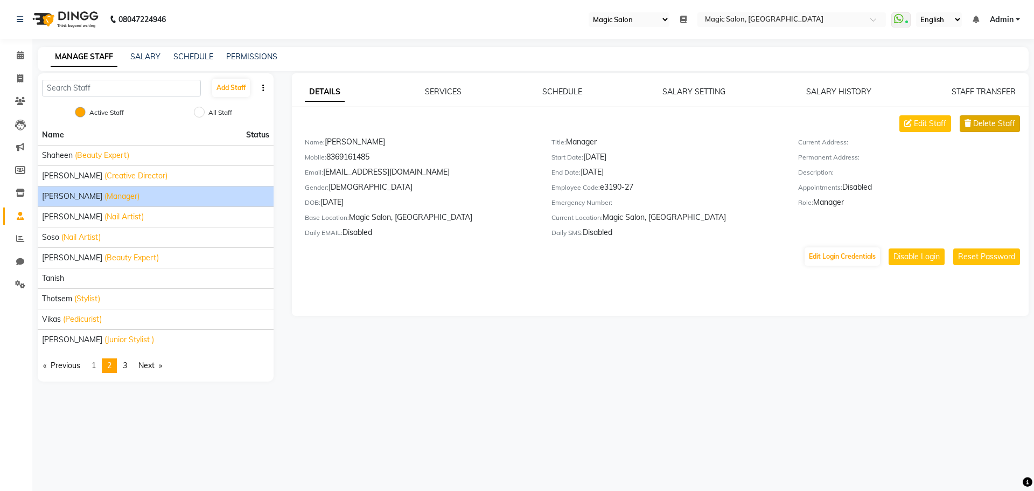
click at [979, 124] on span "Delete Staff" at bounding box center [994, 123] width 42 height 11
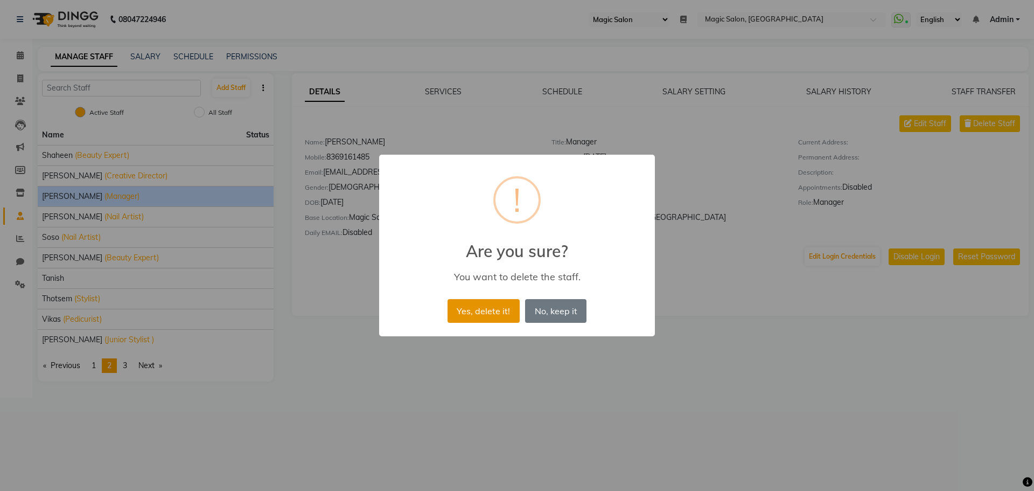
click at [481, 308] on button "Yes, delete it!" at bounding box center [484, 311] width 72 height 24
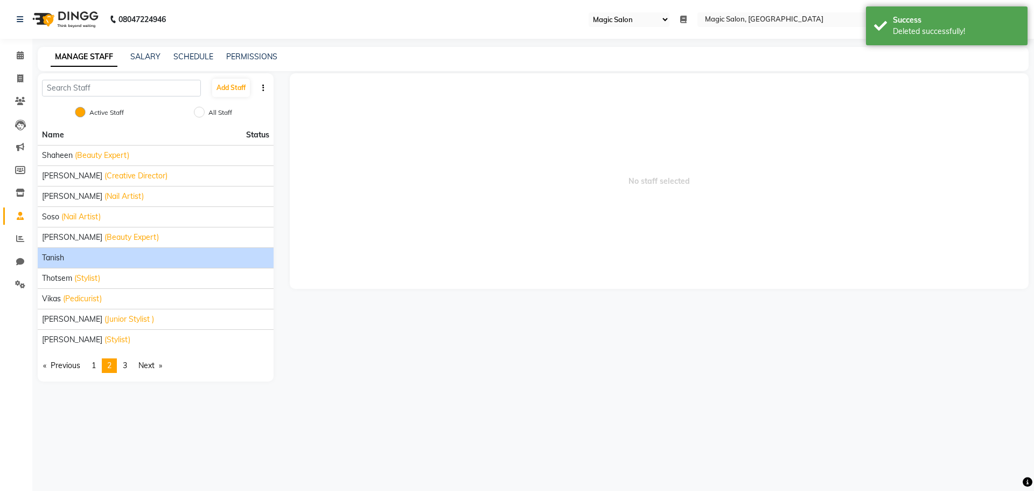
click at [46, 259] on span "Tanish" at bounding box center [53, 257] width 22 height 11
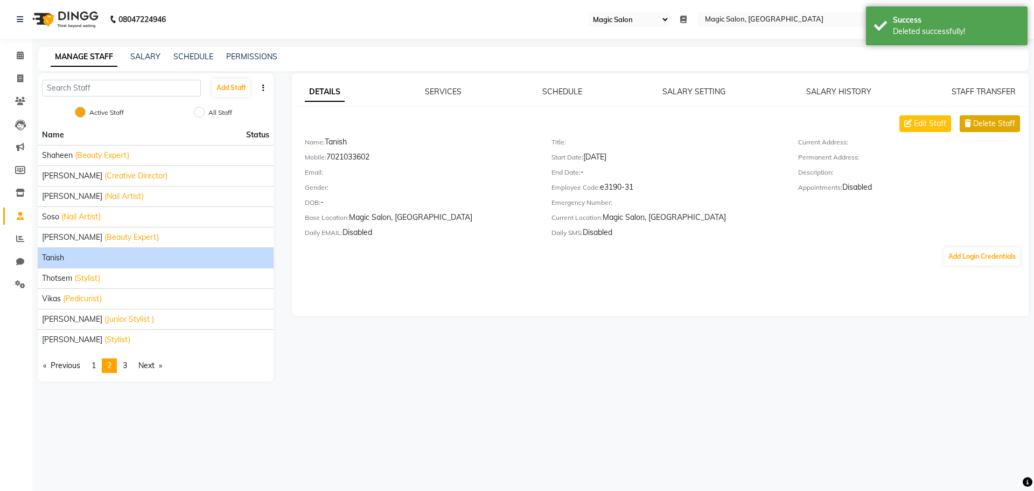
click at [968, 125] on icon at bounding box center [968, 124] width 6 height 8
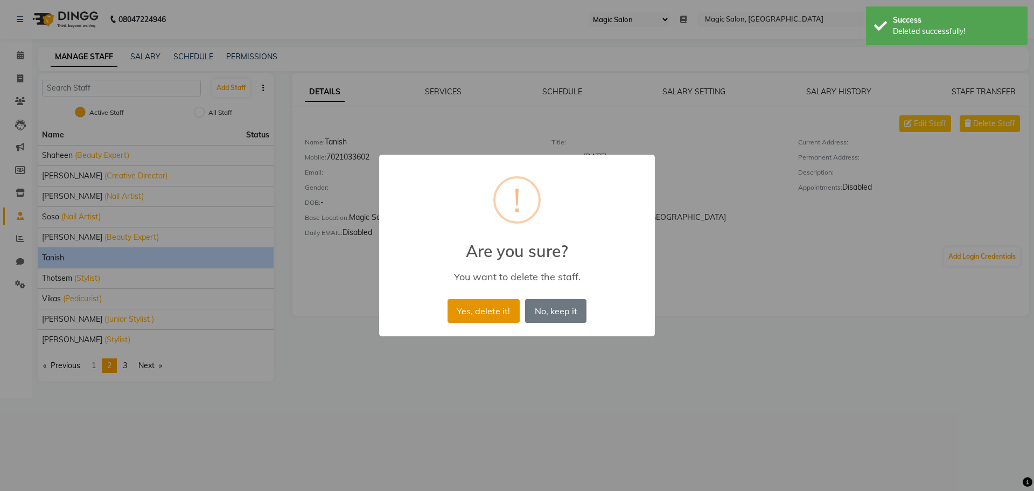
click at [487, 304] on button "Yes, delete it!" at bounding box center [484, 311] width 72 height 24
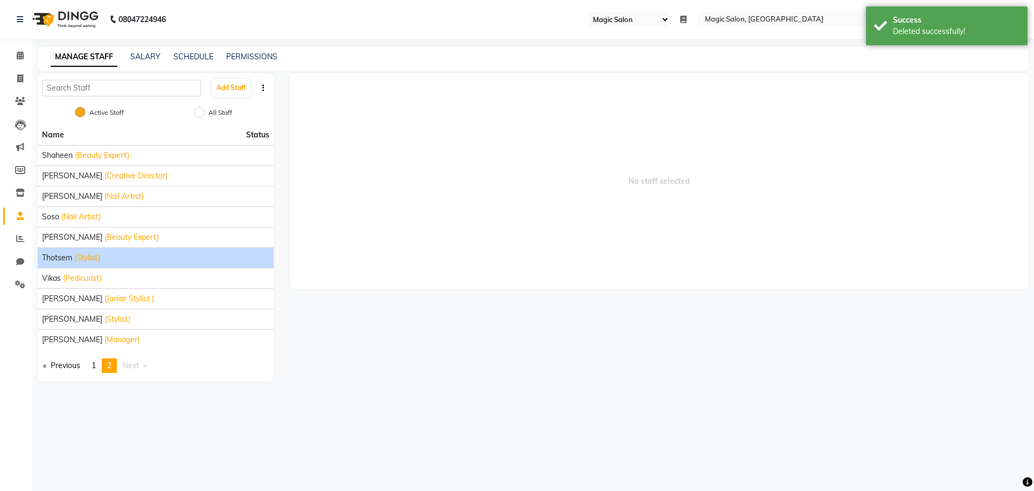
click at [66, 257] on span "Thotsem" at bounding box center [57, 257] width 30 height 11
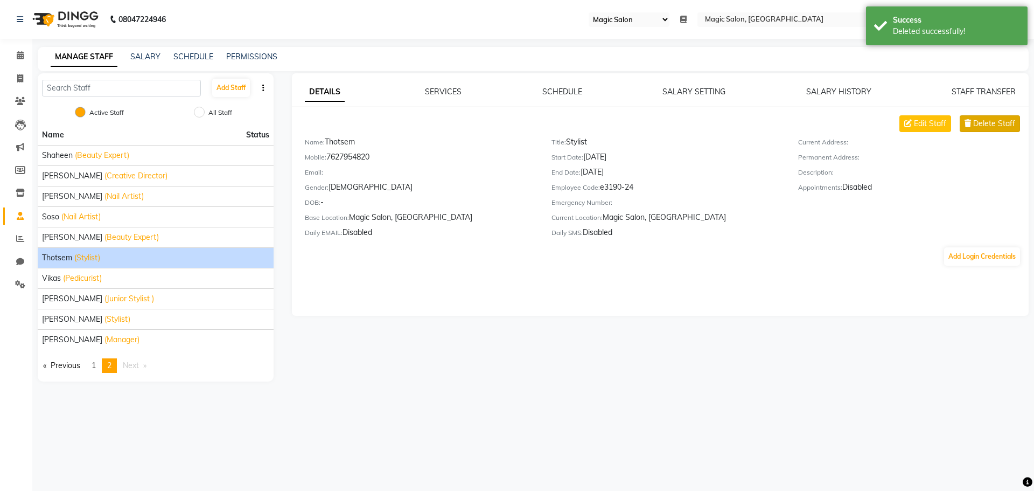
click at [996, 128] on span "Delete Staff" at bounding box center [994, 123] width 42 height 11
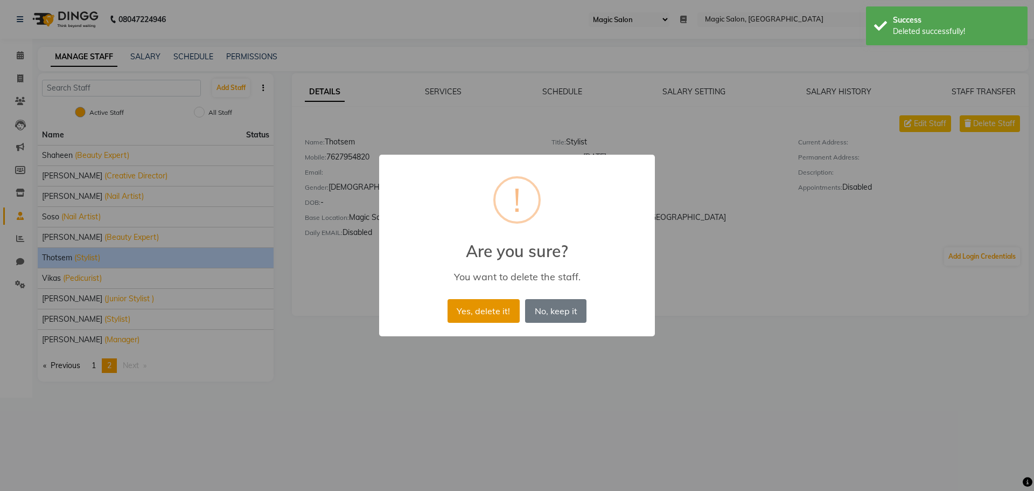
click at [471, 315] on button "Yes, delete it!" at bounding box center [484, 311] width 72 height 24
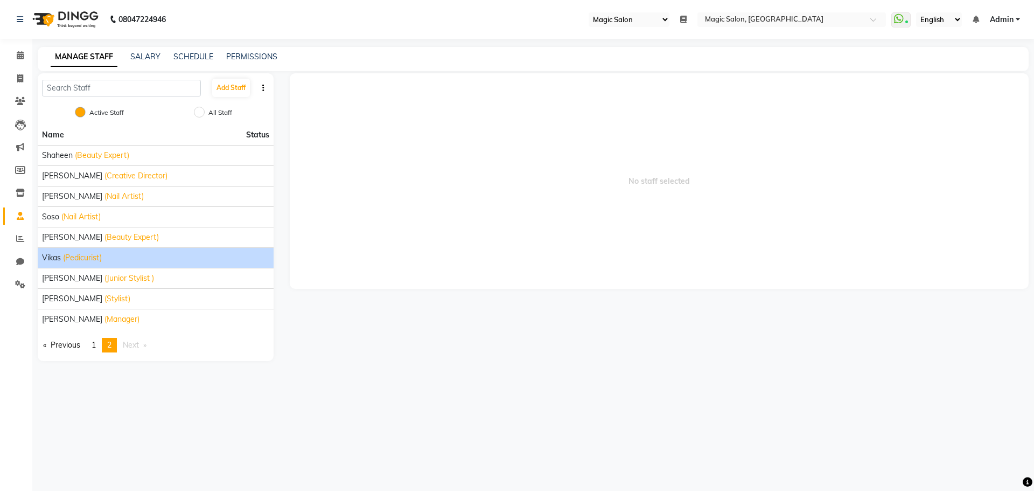
click at [45, 258] on span "Vikas" at bounding box center [51, 257] width 19 height 11
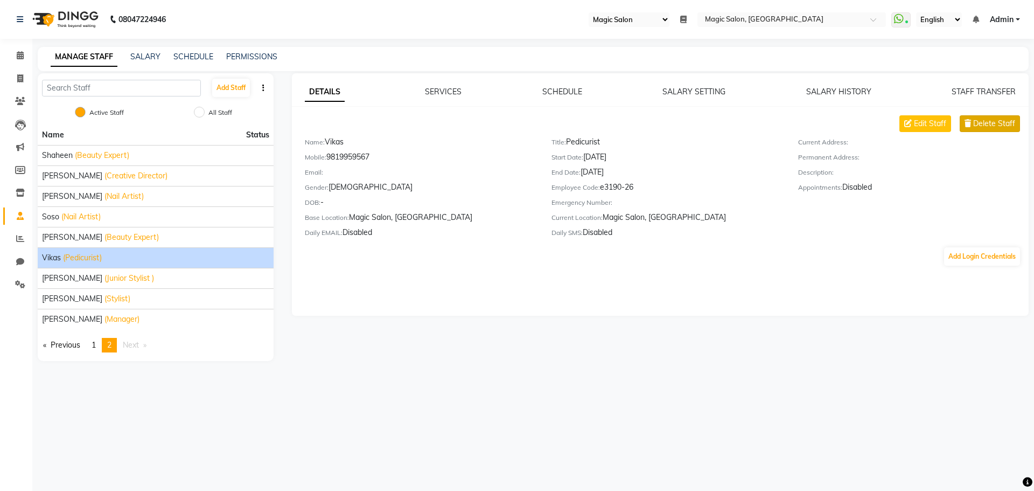
click at [995, 125] on span "Delete Staff" at bounding box center [994, 123] width 42 height 11
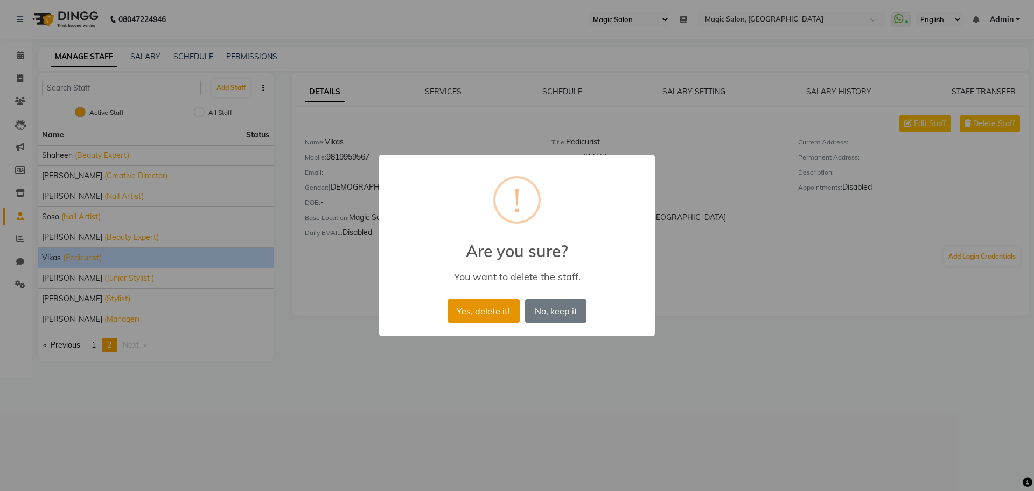
click at [476, 305] on button "Yes, delete it!" at bounding box center [484, 311] width 72 height 24
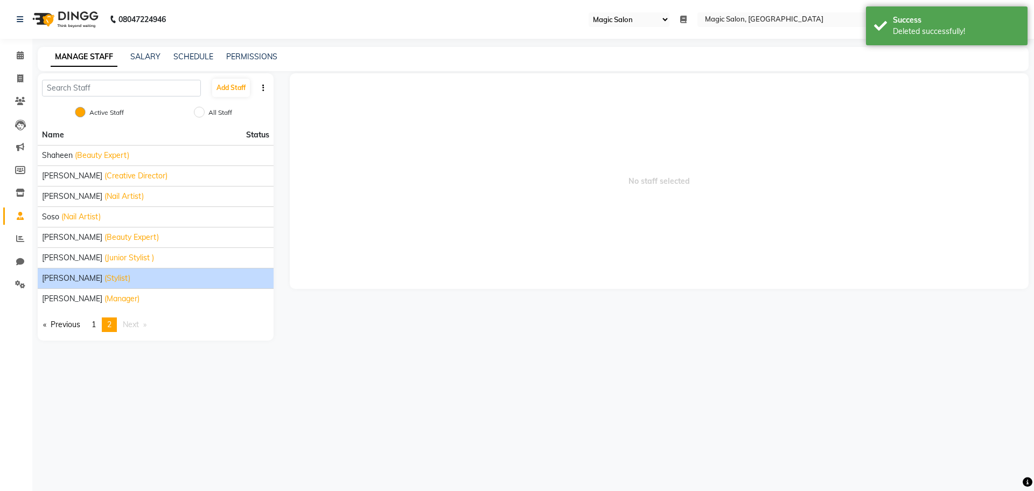
click at [59, 276] on span "Yashaswini" at bounding box center [72, 278] width 60 height 11
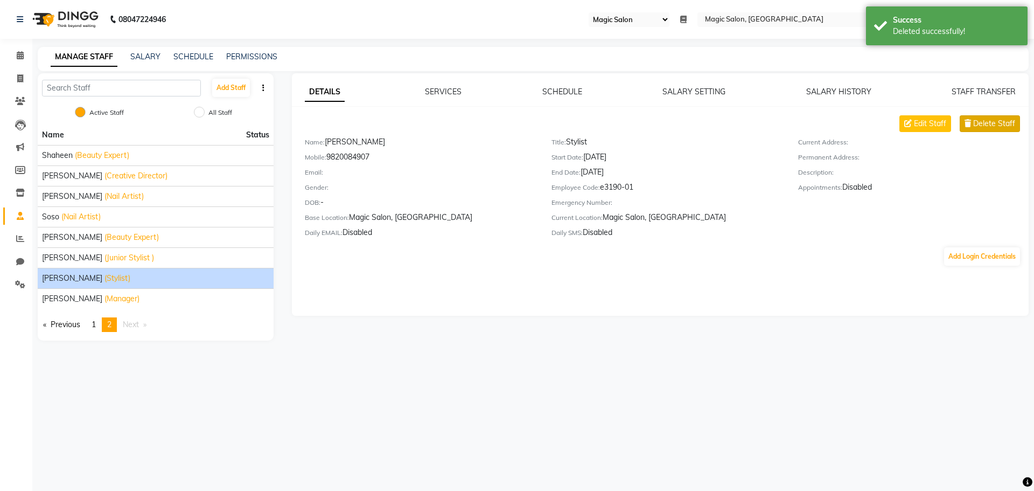
click at [970, 128] on button "Delete Staff" at bounding box center [990, 123] width 60 height 17
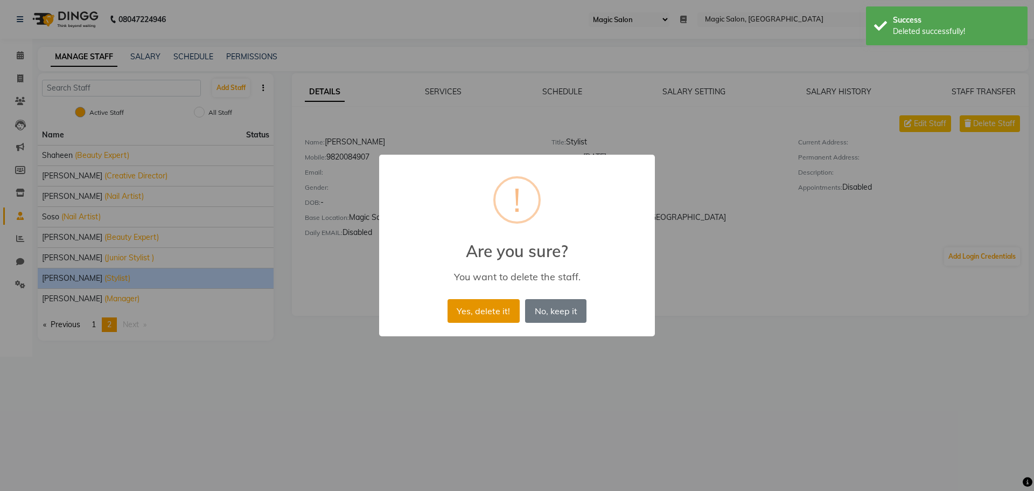
click at [469, 309] on button "Yes, delete it!" at bounding box center [484, 311] width 72 height 24
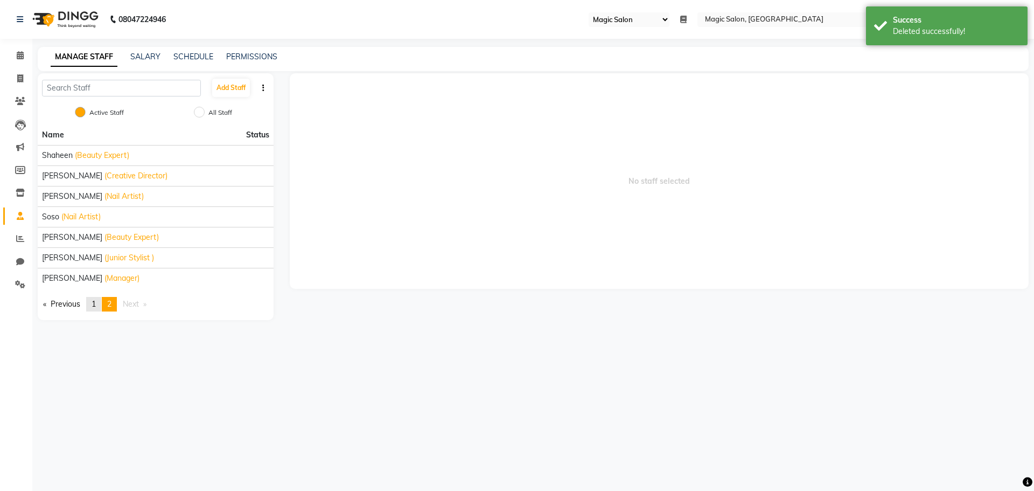
click at [91, 299] on link "page 1" at bounding box center [93, 304] width 15 height 15
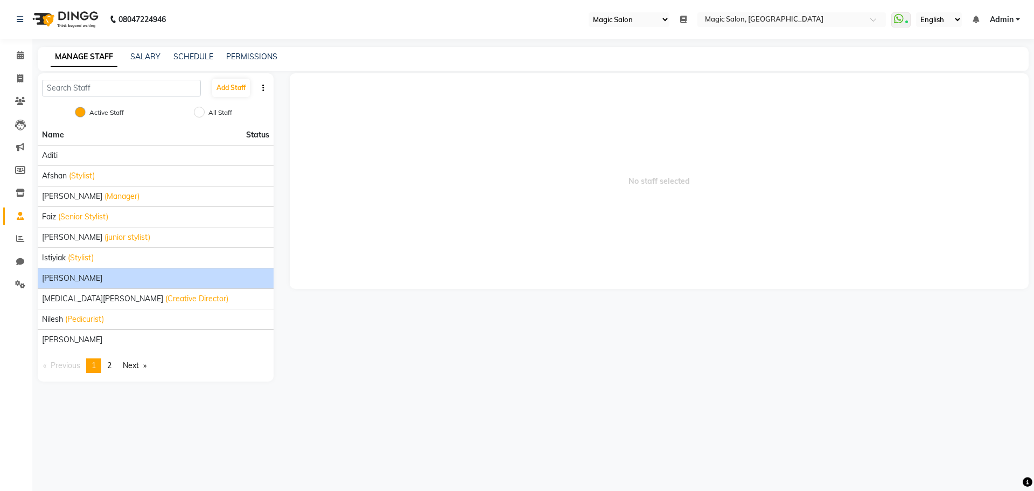
click at [59, 276] on span "[PERSON_NAME]" at bounding box center [72, 278] width 60 height 11
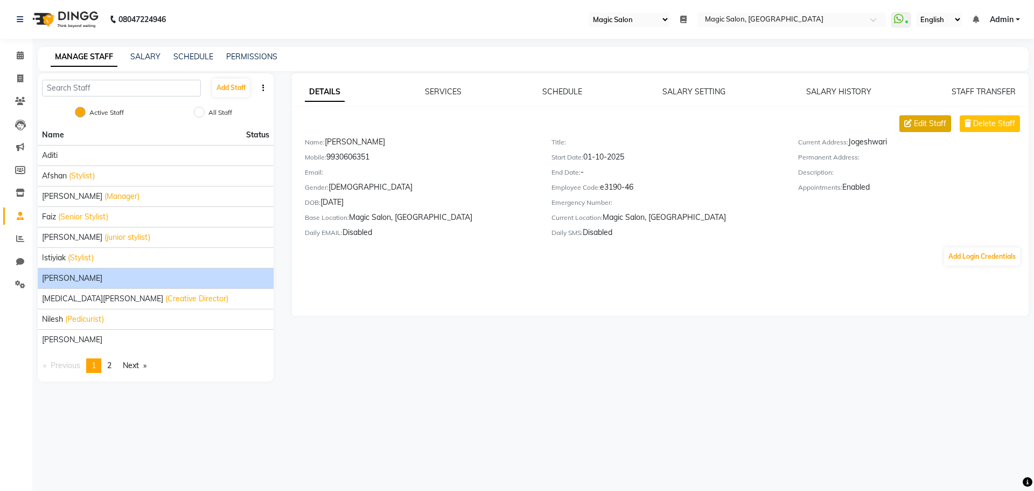
click at [930, 121] on span "Edit Staff" at bounding box center [930, 123] width 32 height 11
select select "male"
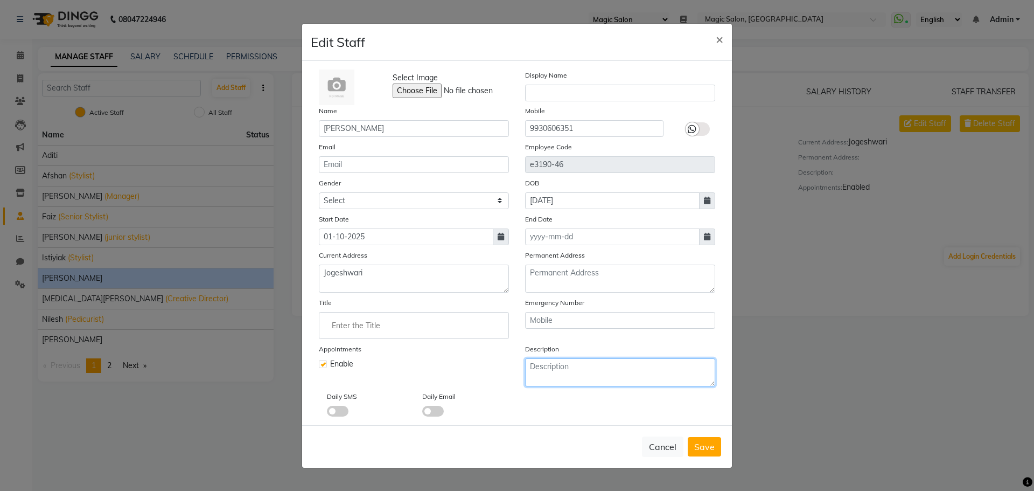
click at [572, 378] on textarea at bounding box center [620, 372] width 190 height 28
click at [390, 324] on input "Enter the Title" at bounding box center [414, 326] width 180 height 22
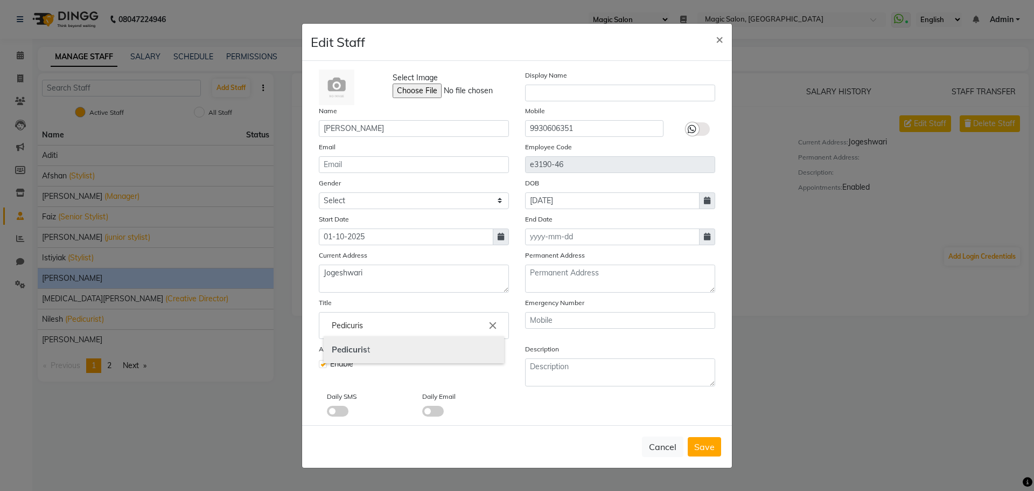
click at [352, 348] on b "Pedicuris" at bounding box center [350, 349] width 36 height 10
type input "Pedicurist"
click at [709, 445] on span "Save" at bounding box center [704, 446] width 20 height 11
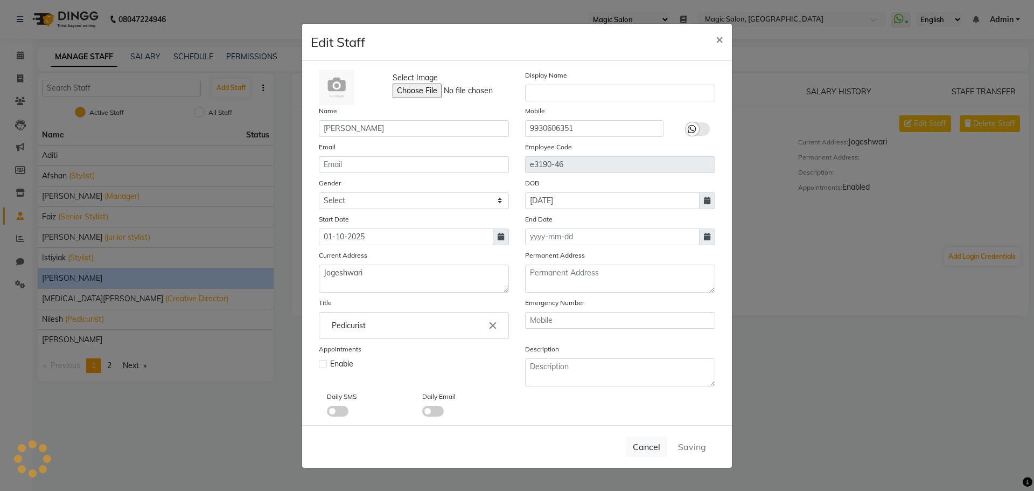
select select
checkbox input "false"
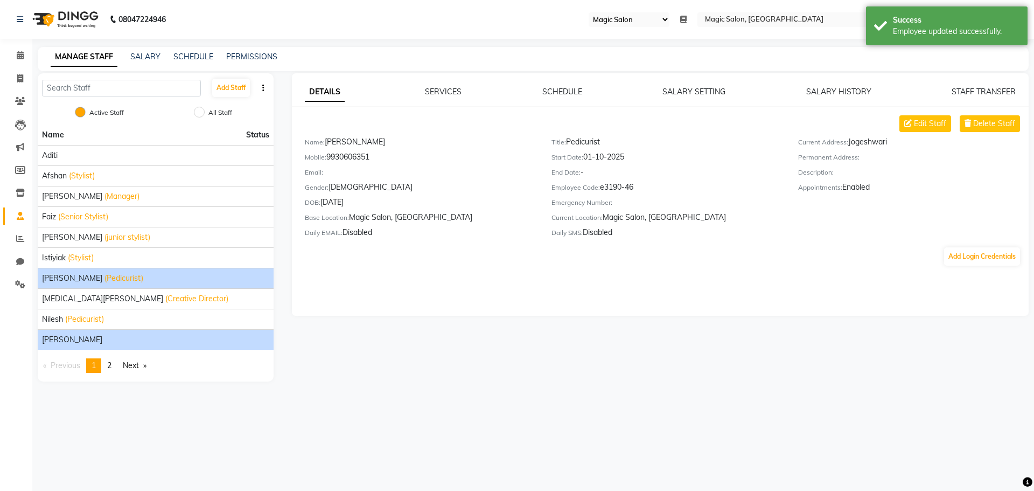
click at [76, 336] on span "[PERSON_NAME]" at bounding box center [72, 339] width 60 height 11
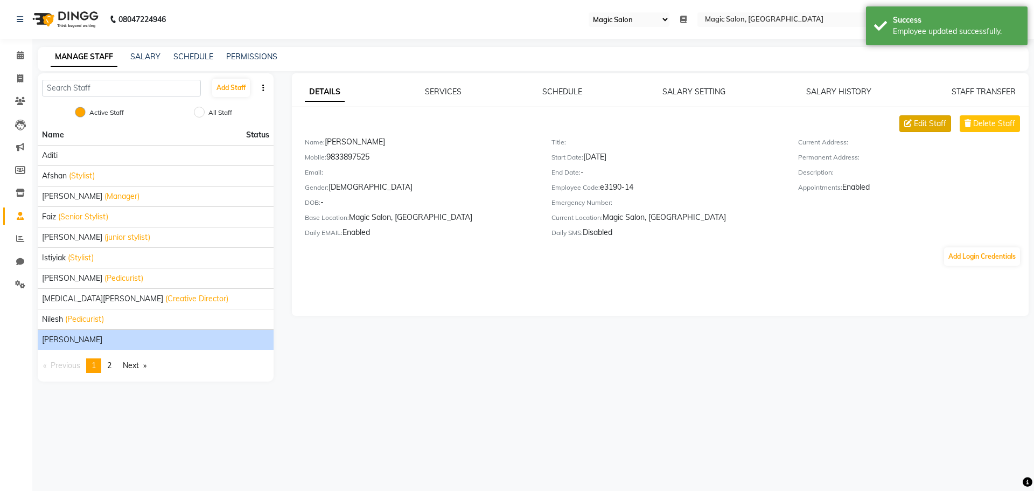
click at [930, 123] on span "Edit Staff" at bounding box center [930, 123] width 32 height 11
select select "male"
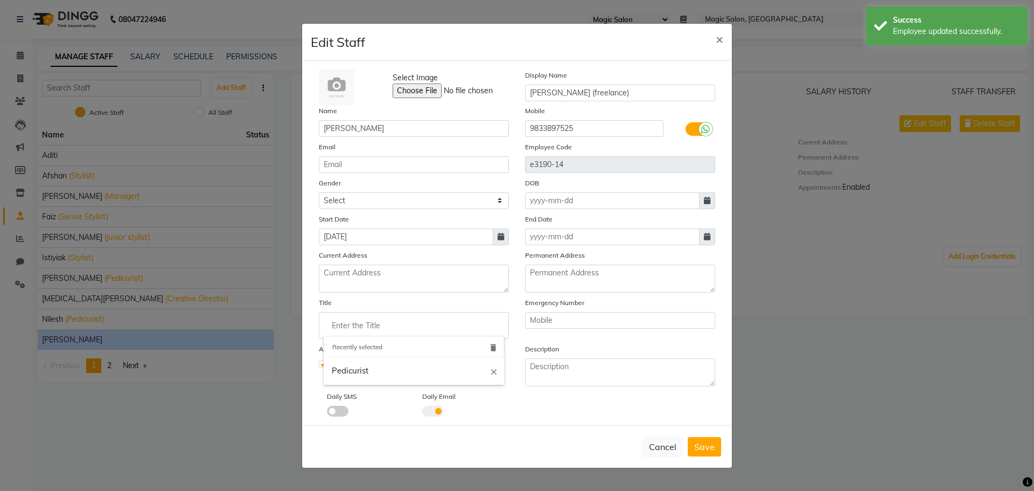
click at [383, 329] on input "Enter the Title" at bounding box center [414, 326] width 180 height 22
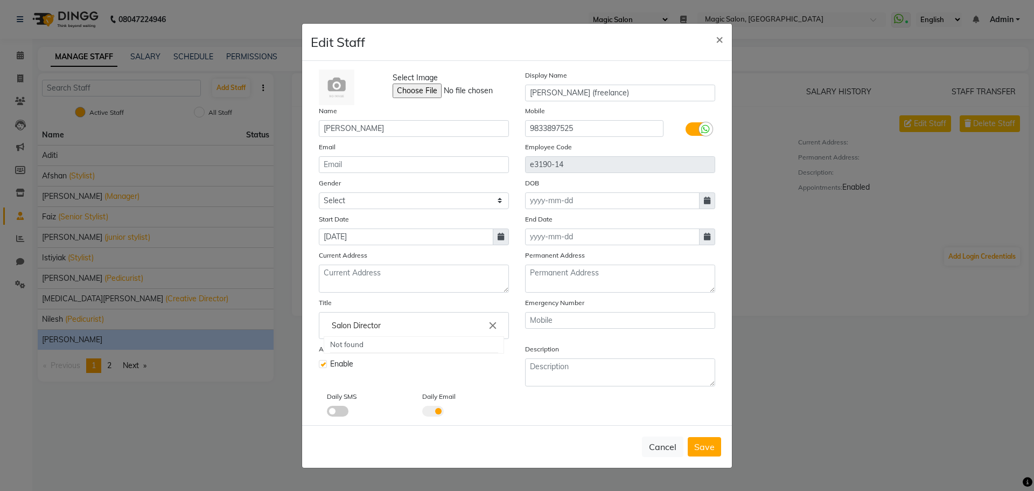
type input "Salon Director"
click at [485, 378] on div at bounding box center [517, 245] width 1034 height 491
click at [695, 444] on span "Save" at bounding box center [704, 446] width 20 height 11
select select
checkbox input "false"
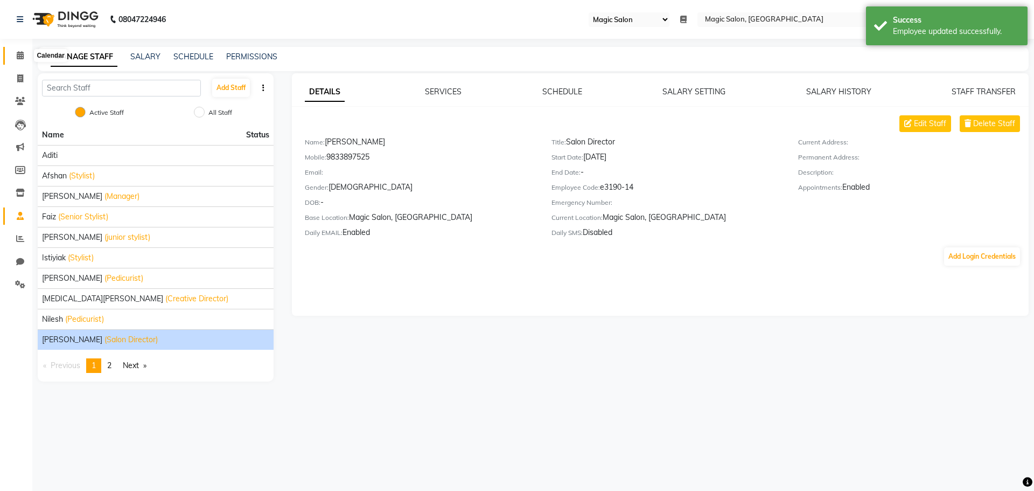
click at [26, 55] on span at bounding box center [20, 56] width 19 height 12
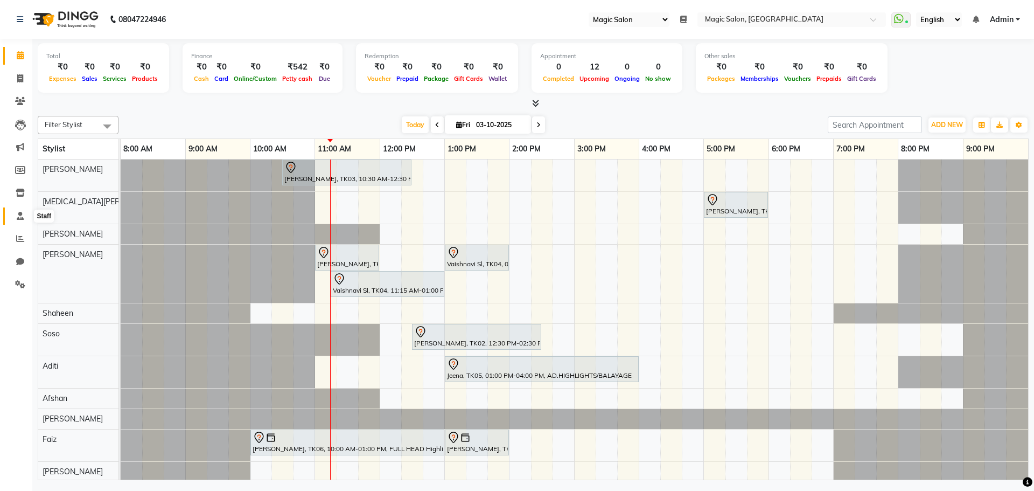
click at [20, 212] on icon at bounding box center [20, 216] width 7 height 8
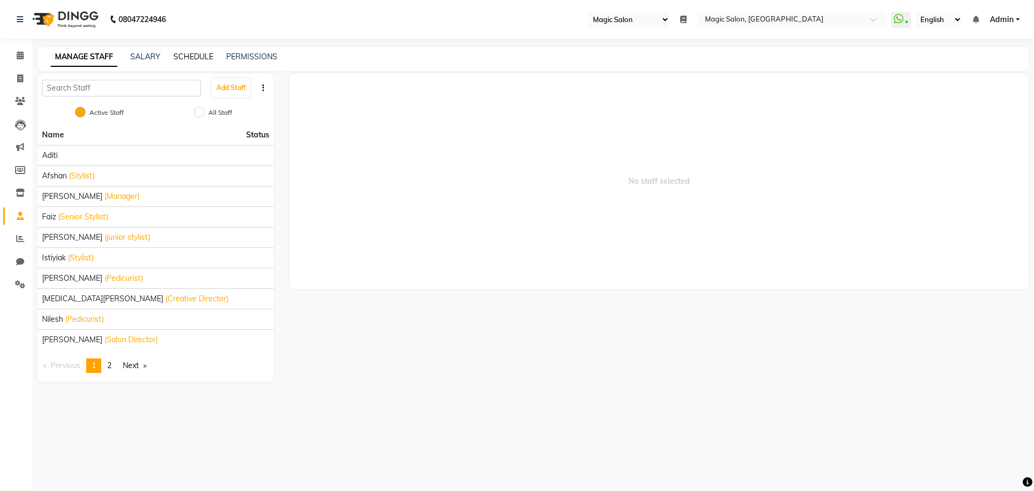
click at [191, 57] on link "SCHEDULE" at bounding box center [193, 57] width 40 height 10
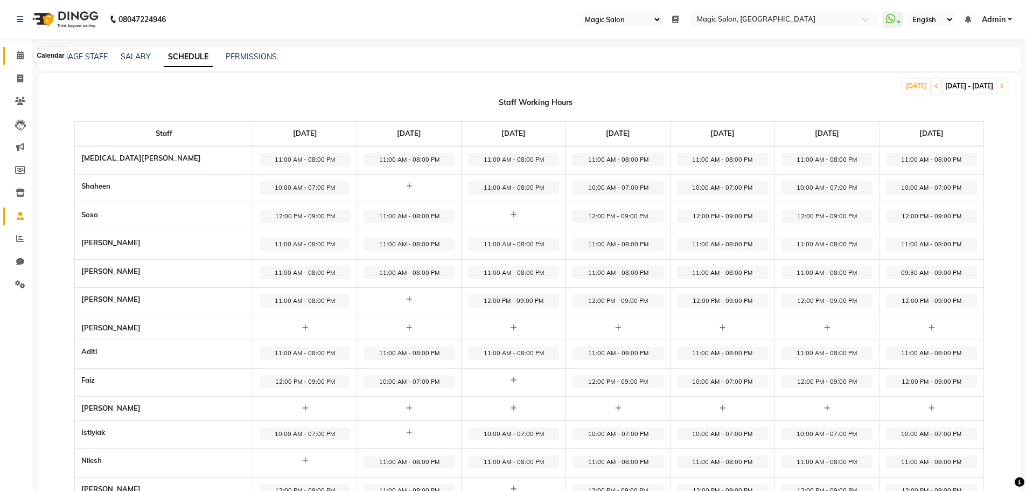
click at [27, 53] on span at bounding box center [20, 56] width 19 height 12
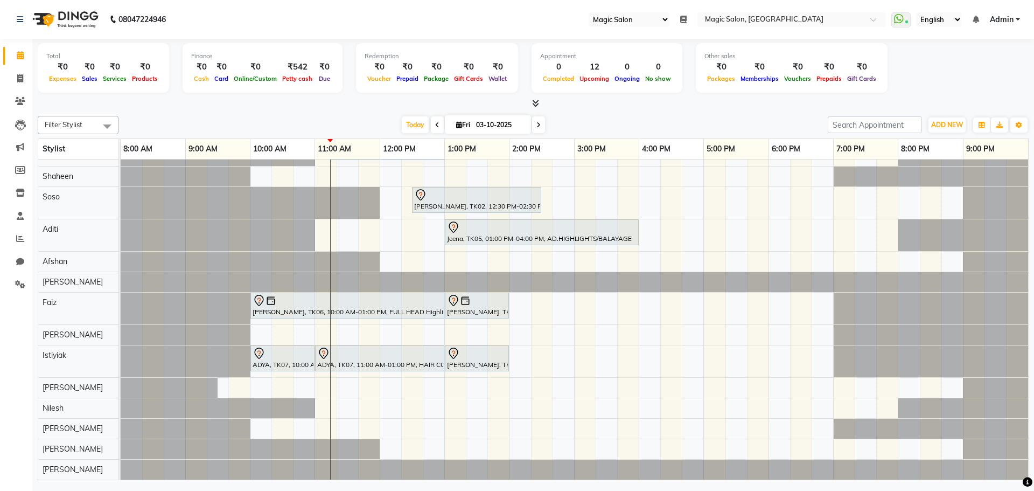
scroll to position [145, 0]
click at [1019, 17] on link "Admin" at bounding box center [1005, 19] width 30 height 11
click at [984, 71] on link "Sign out" at bounding box center [965, 74] width 99 height 17
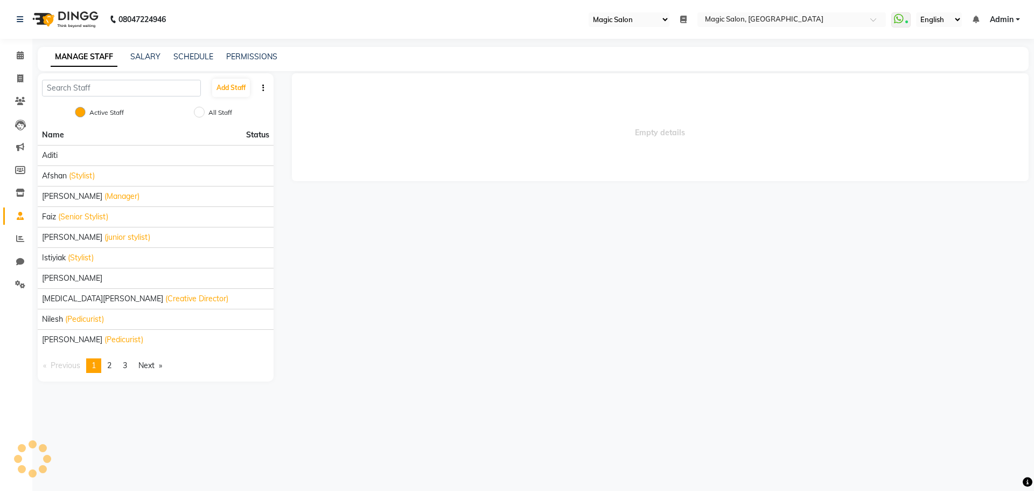
select select "55"
click at [22, 54] on icon at bounding box center [20, 55] width 7 height 8
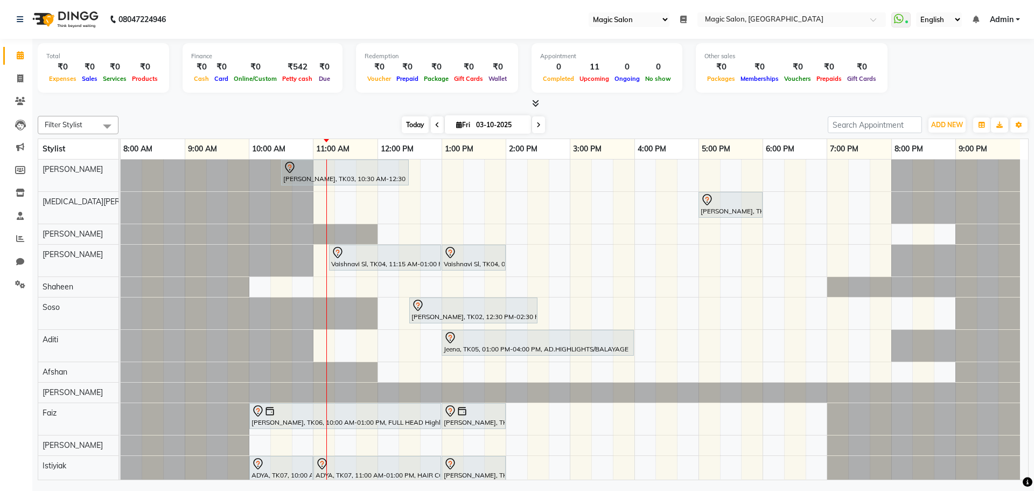
click at [411, 127] on span "Today" at bounding box center [415, 124] width 27 height 17
click at [323, 255] on div "[PERSON_NAME], TK03, 10:30 AM-12:30 PM, Lash Lift and Tint - Creative Director …" at bounding box center [574, 374] width 907 height 430
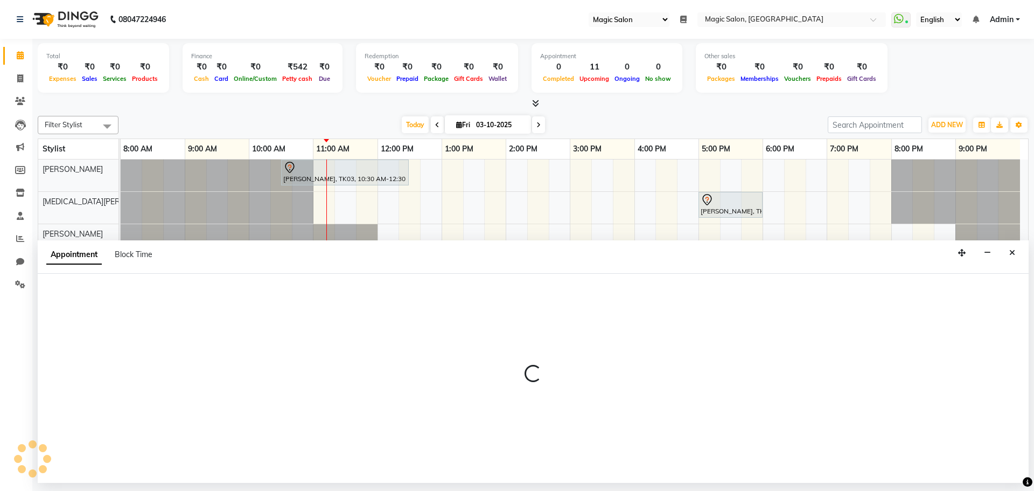
select select "65345"
select select "tentative"
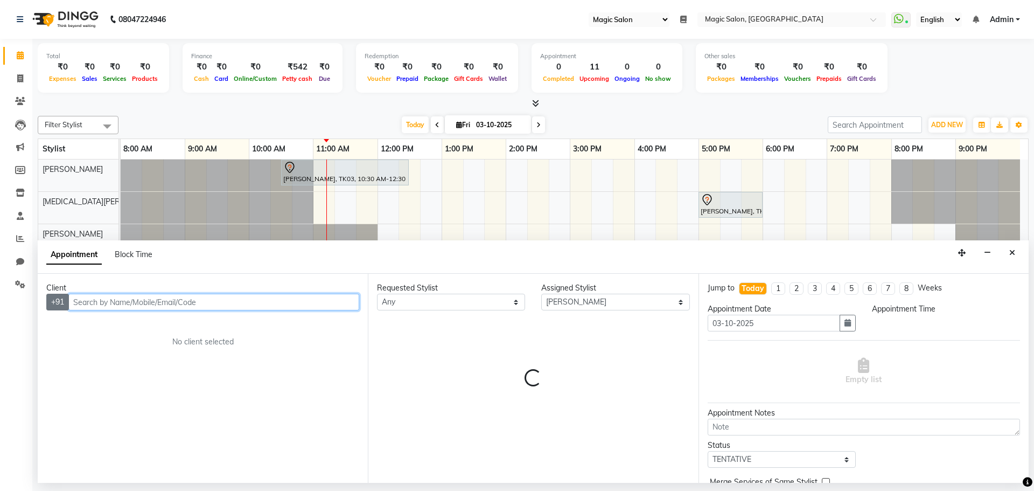
select select "660"
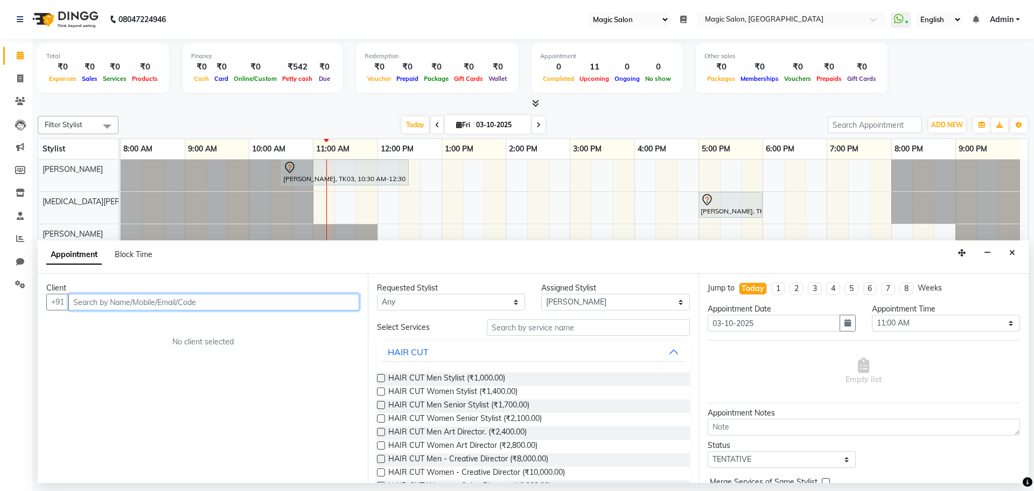
click at [109, 299] on input "text" at bounding box center [213, 302] width 291 height 17
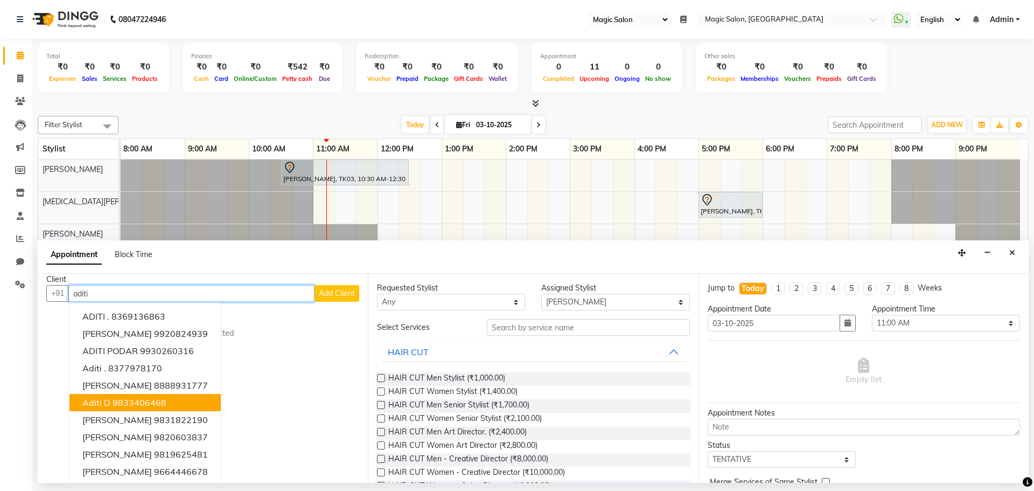
scroll to position [11, 0]
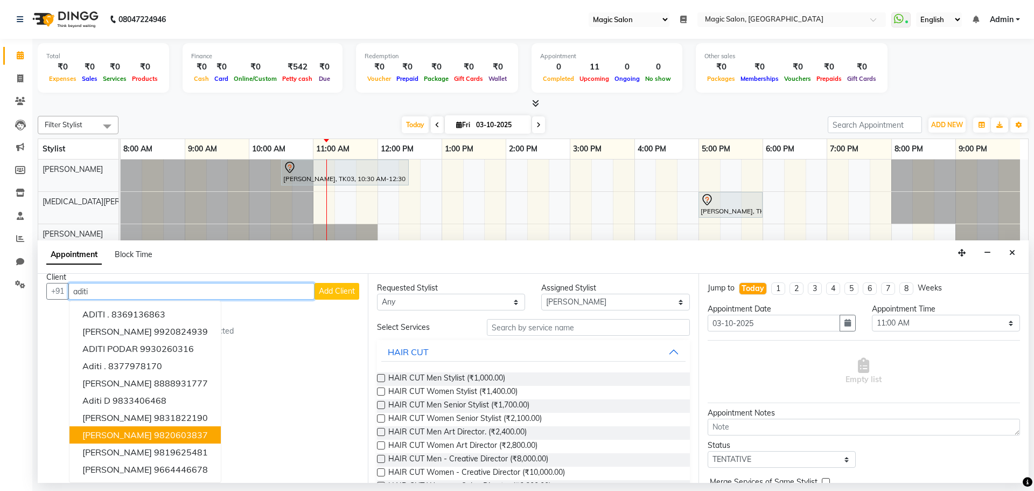
click at [154, 436] on ngb-highlight "9820603837" at bounding box center [181, 434] width 54 height 11
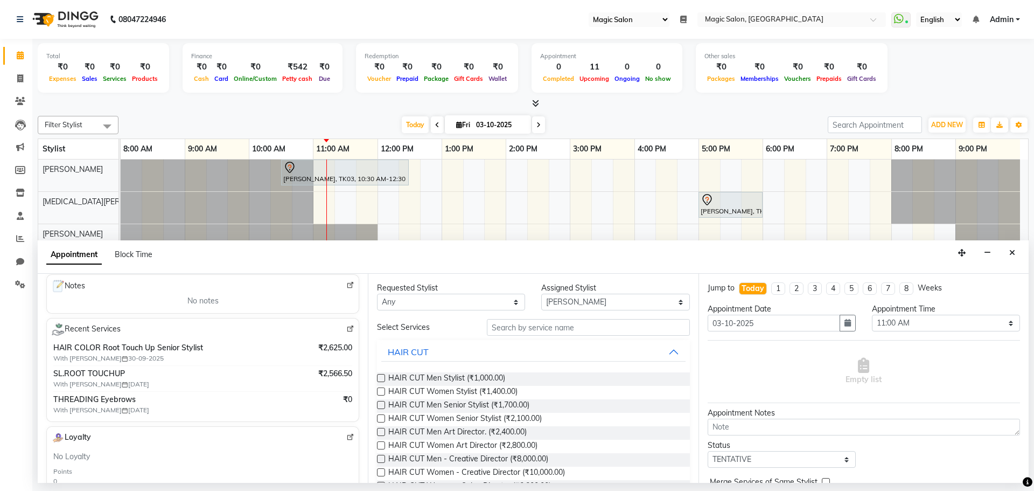
scroll to position [162, 0]
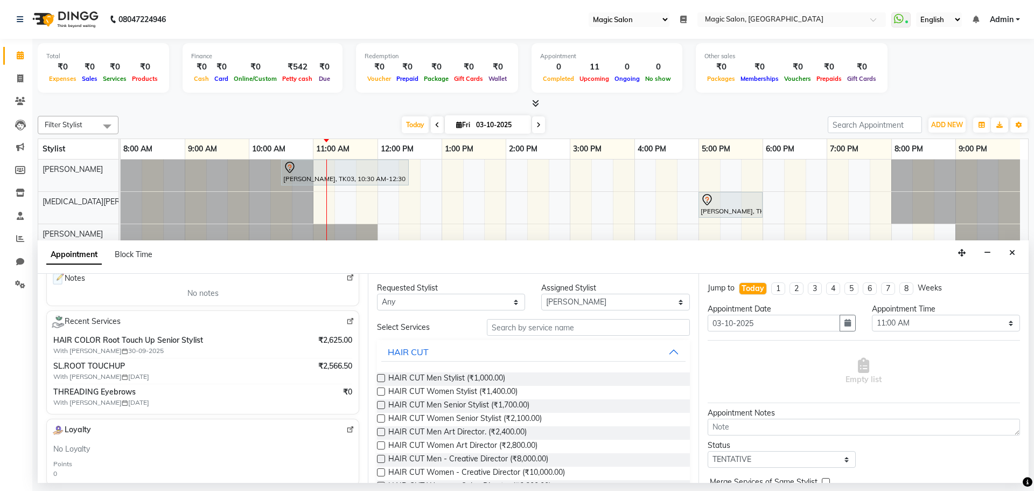
type input "9820603837"
click at [528, 327] on input "text" at bounding box center [588, 327] width 203 height 17
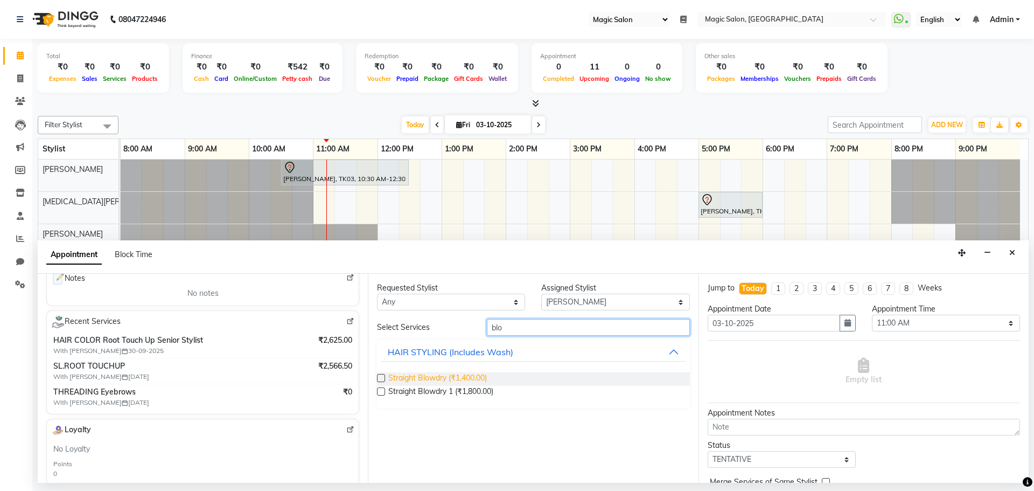
type input "blo"
click at [428, 375] on span "Straight Blowdry (₹1,400.00)" at bounding box center [437, 378] width 99 height 13
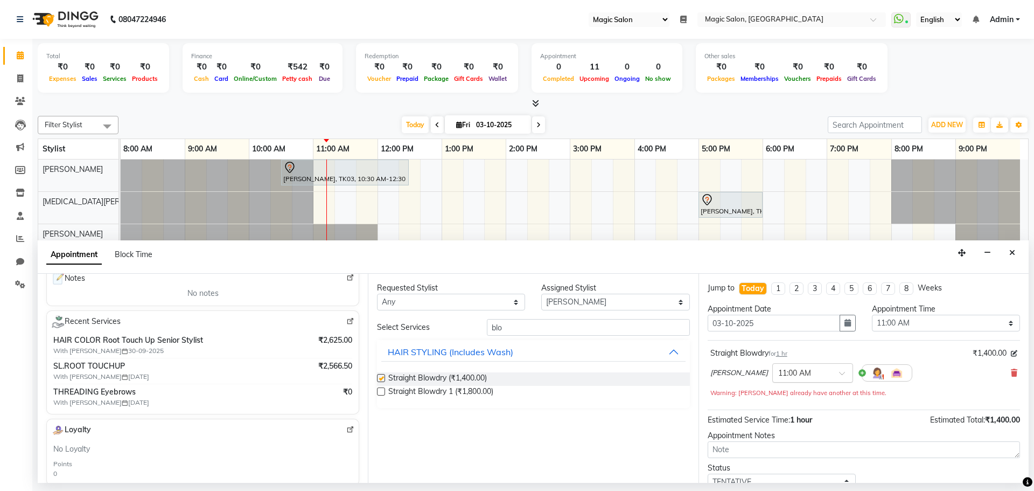
checkbox input "false"
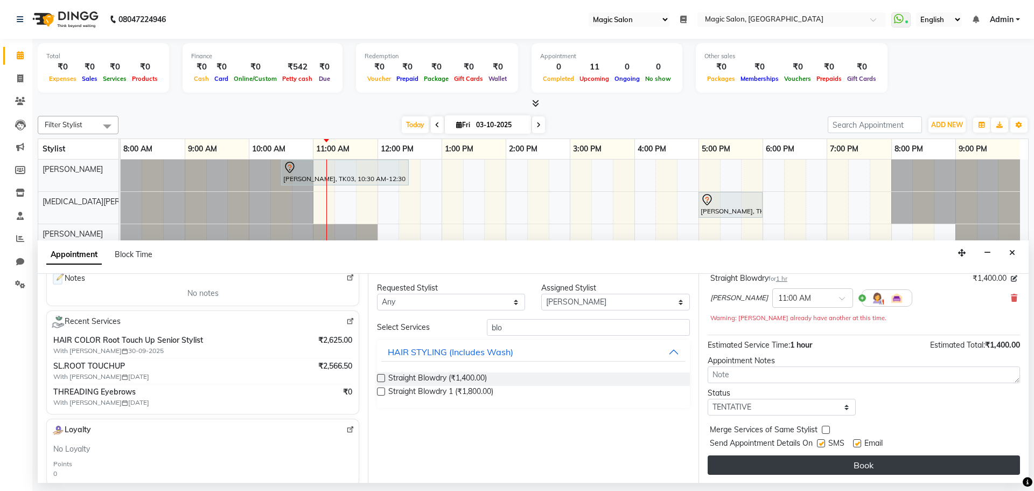
scroll to position [75, 0]
click at [807, 459] on button "Book" at bounding box center [864, 464] width 312 height 19
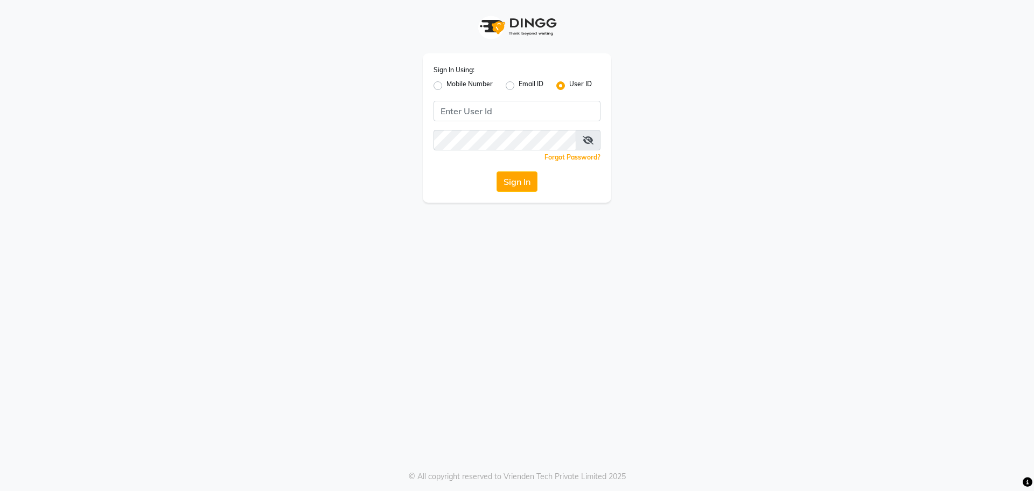
click at [446, 85] on label "Mobile Number" at bounding box center [469, 85] width 46 height 13
click at [446, 85] on input "Mobile Number" at bounding box center [449, 82] width 7 height 7
radio input "true"
radio input "false"
click at [498, 110] on input "Username" at bounding box center [535, 111] width 131 height 20
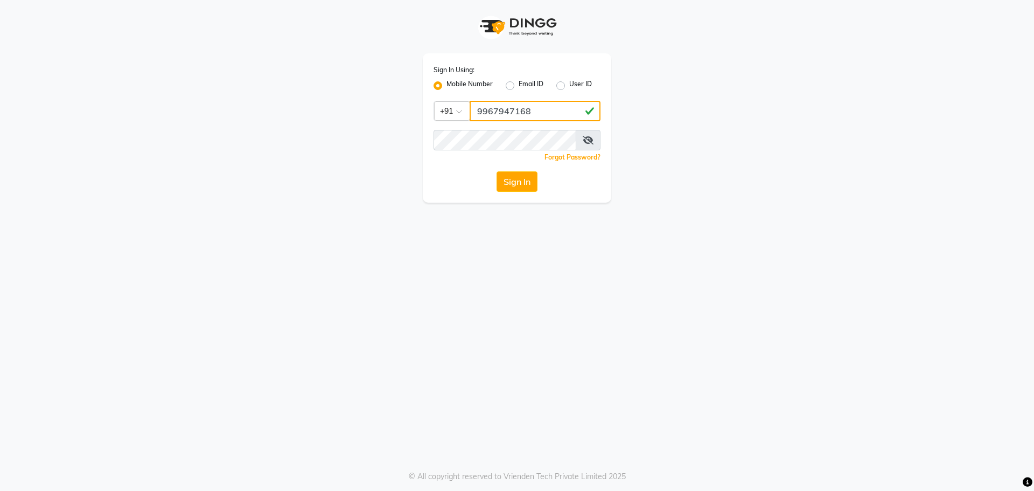
type input "9967947168"
click at [424, 136] on div "Sign In Using: Mobile Number Email ID User ID Country Code × [PHONE_NUMBER] Rem…" at bounding box center [517, 127] width 188 height 149
click at [456, 159] on div "Forgot Password?" at bounding box center [517, 156] width 167 height 11
click at [522, 176] on button "Sign In" at bounding box center [517, 181] width 41 height 20
